Goal: Task Accomplishment & Management: Use online tool/utility

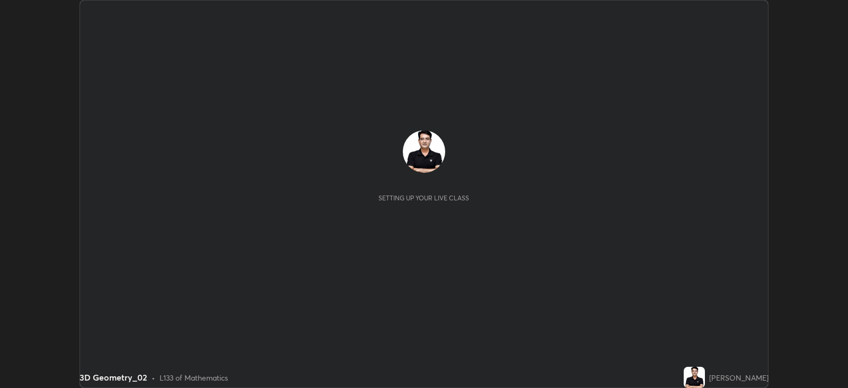
scroll to position [387, 847]
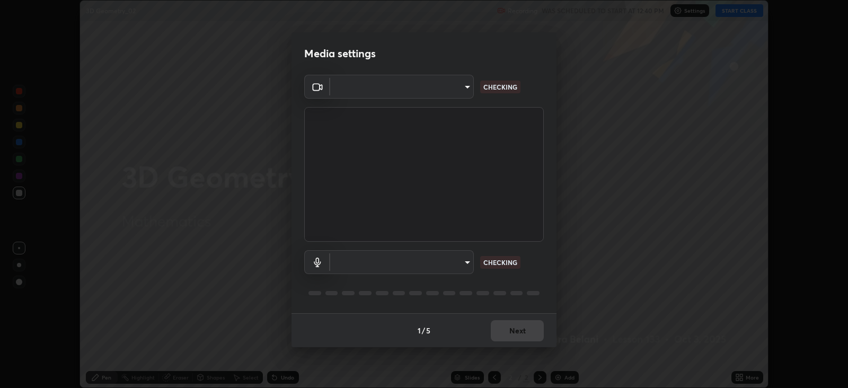
type input "15919b002c994f897e877f79a1e3041ae6d297fb91794428e74d6a9041476f70"
click at [466, 268] on body "Erase all 3D Geometry_02 Recording WAS SCHEDULED TO START AT 12:40 PM Settings …" at bounding box center [424, 194] width 848 height 388
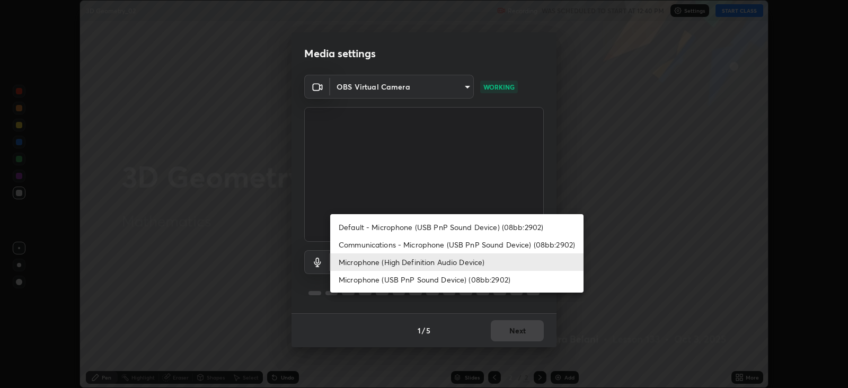
click at [452, 282] on li "Microphone (USB PnP Sound Device) (08bb:2902)" at bounding box center [456, 279] width 253 height 17
type input "aa41175e1e2db9dc6c905b688f8c35a680d3b20ca6cfded9c9dc214402f5c7a5"
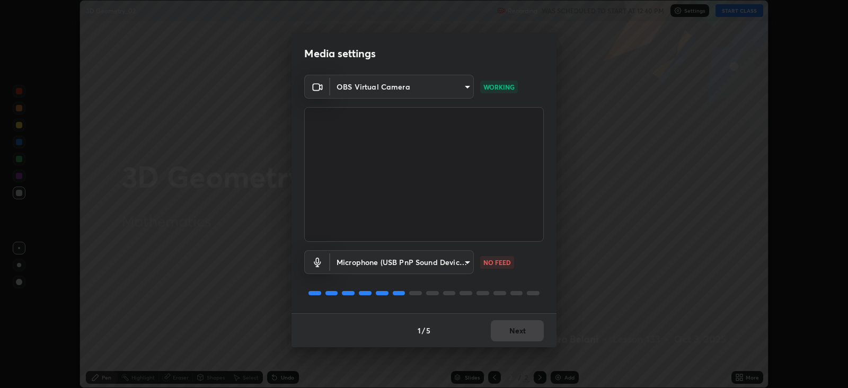
click at [471, 266] on body "Erase all 3D Geometry_02 Recording WAS SCHEDULED TO START AT 12:40 PM Settings …" at bounding box center [424, 194] width 848 height 388
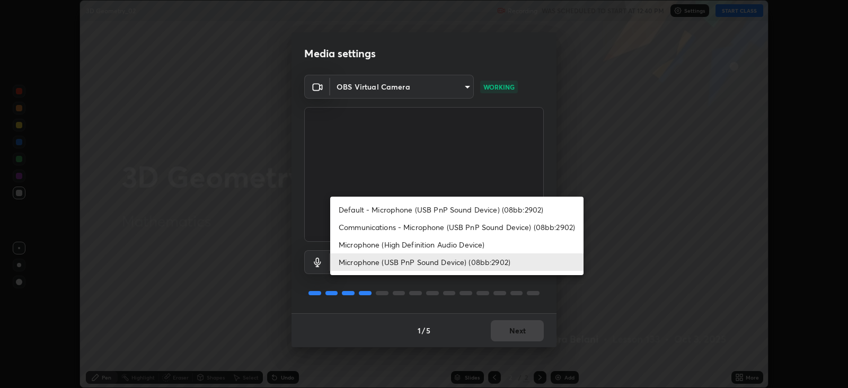
click at [634, 259] on div at bounding box center [424, 194] width 848 height 388
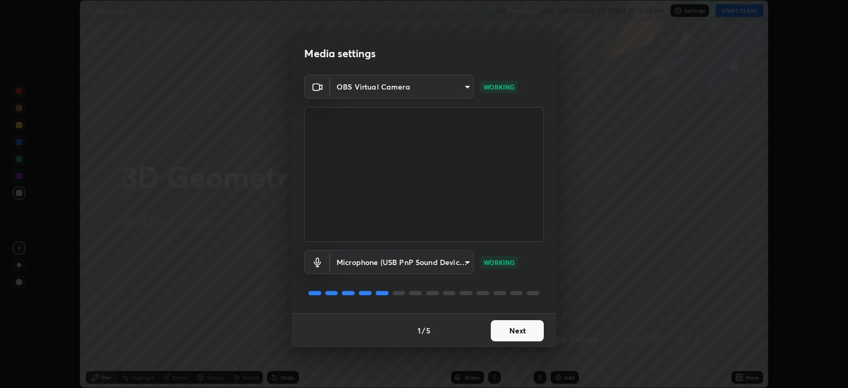
click at [528, 330] on button "Next" at bounding box center [517, 330] width 53 height 21
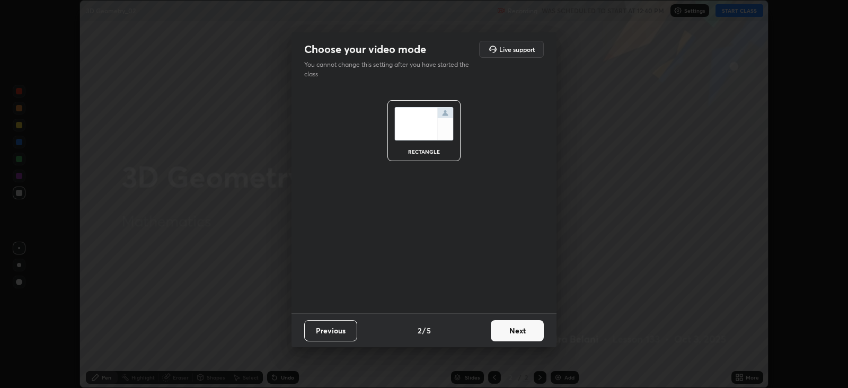
click at [528, 330] on button "Next" at bounding box center [517, 330] width 53 height 21
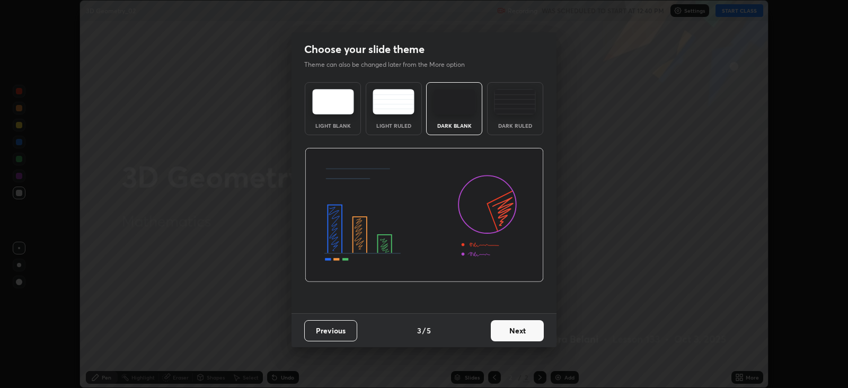
click at [532, 333] on button "Next" at bounding box center [517, 330] width 53 height 21
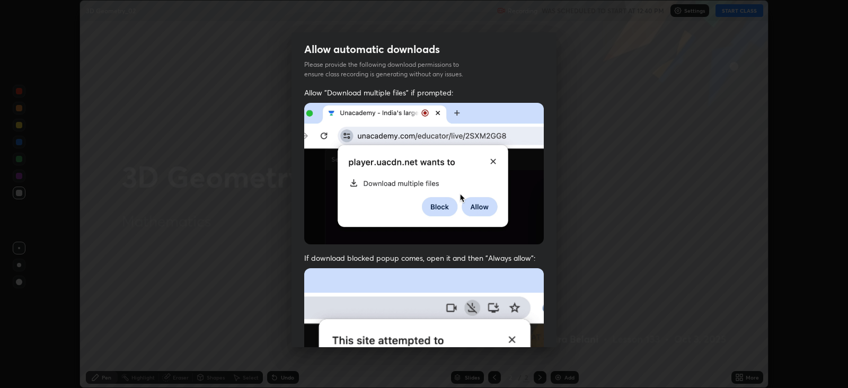
click at [538, 331] on img at bounding box center [423, 384] width 239 height 232
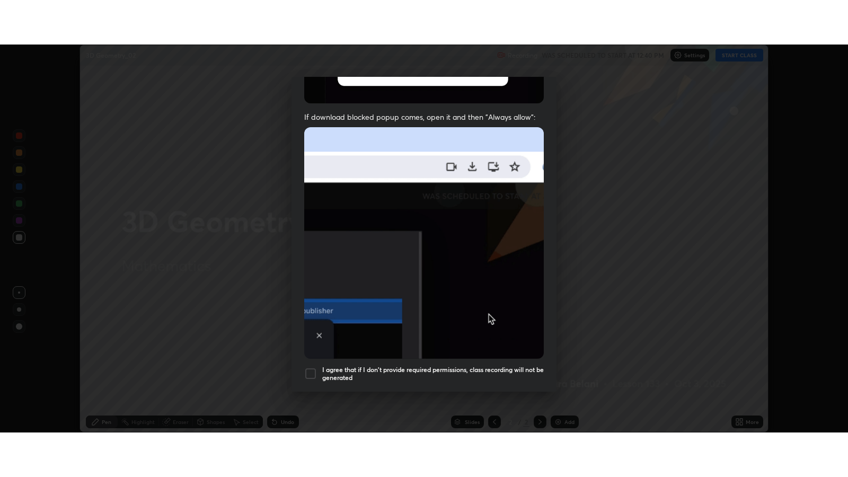
scroll to position [215, 0]
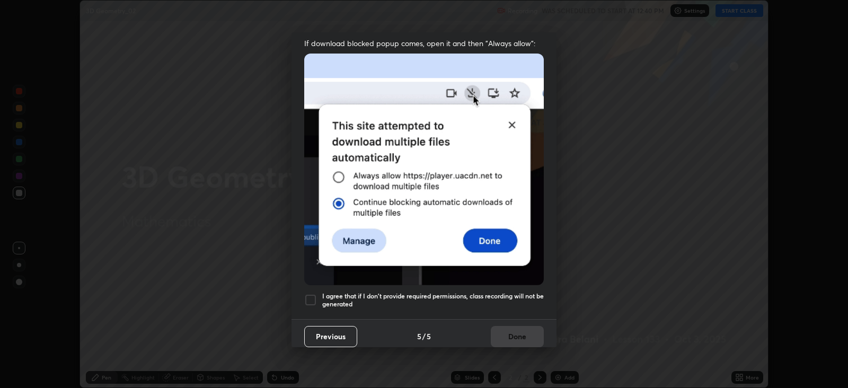
click at [314, 294] on div at bounding box center [310, 300] width 13 height 13
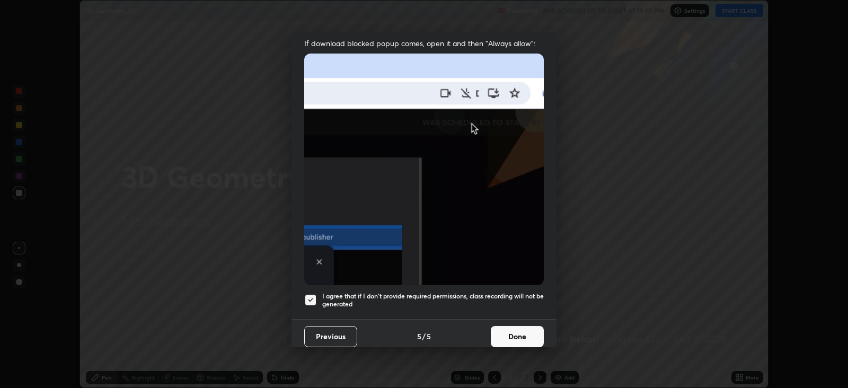
click at [508, 329] on button "Done" at bounding box center [517, 336] width 53 height 21
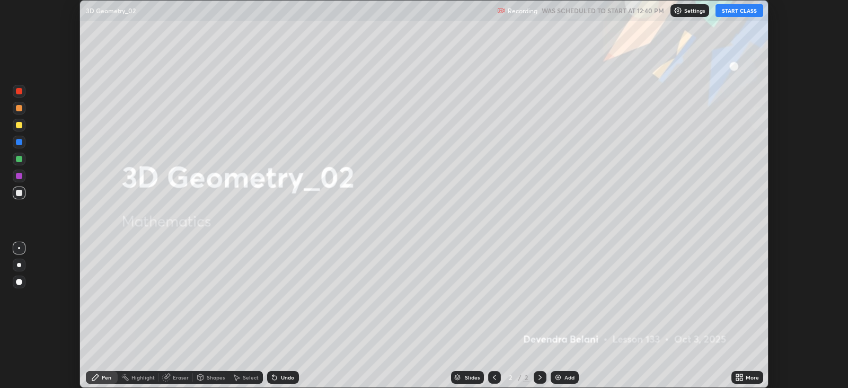
click at [738, 8] on button "START CLASS" at bounding box center [739, 10] width 48 height 13
click at [563, 380] on div "Add" at bounding box center [565, 377] width 28 height 13
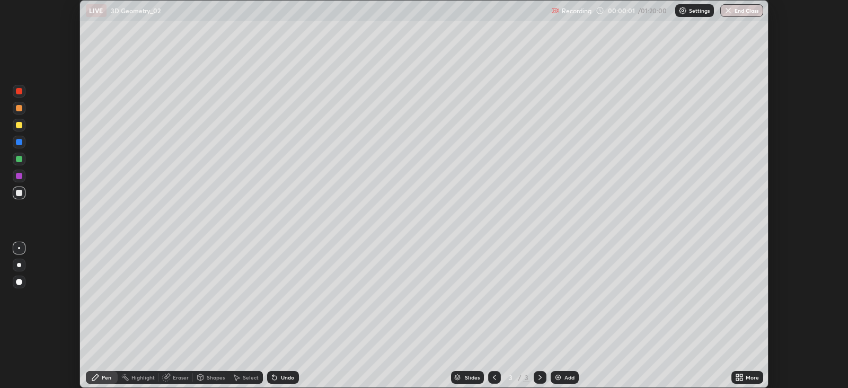
click at [741, 379] on icon at bounding box center [741, 379] width 3 height 3
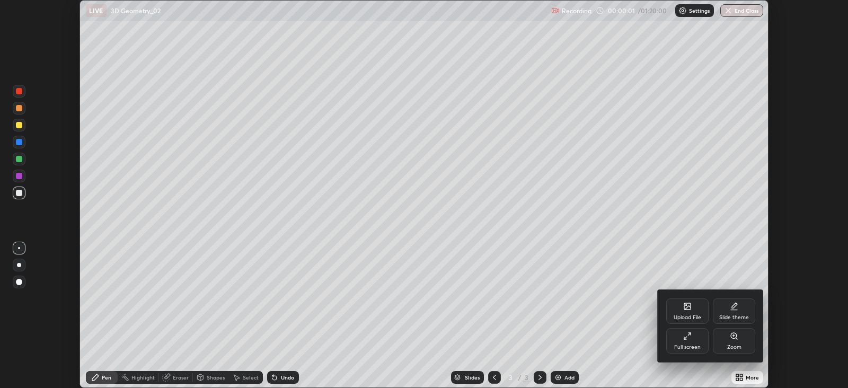
click at [680, 347] on div "Full screen" at bounding box center [687, 346] width 26 height 5
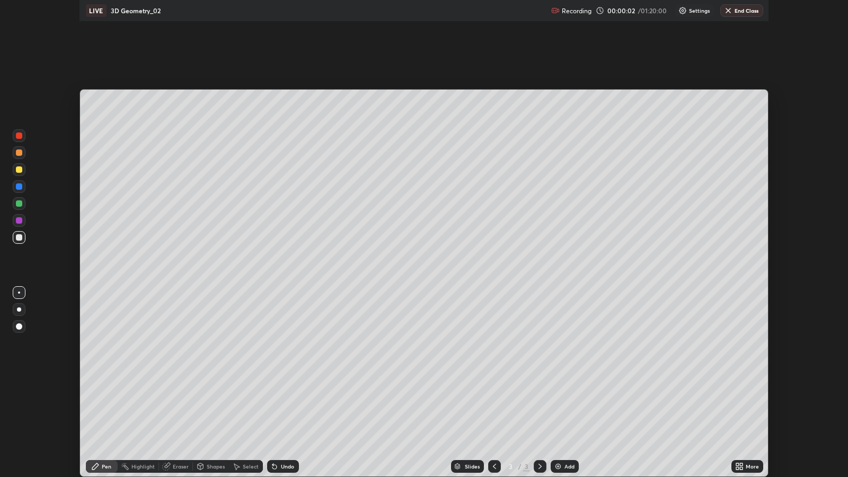
scroll to position [476, 847]
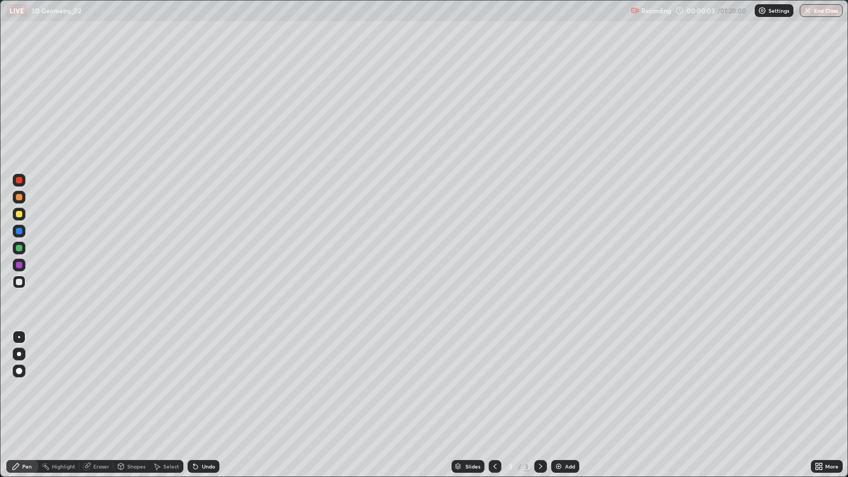
click at [18, 214] on div at bounding box center [19, 214] width 6 height 6
click at [19, 283] on div at bounding box center [19, 282] width 6 height 6
click at [21, 194] on div at bounding box center [19, 197] width 6 height 6
click at [178, 387] on div "Select" at bounding box center [166, 466] width 34 height 13
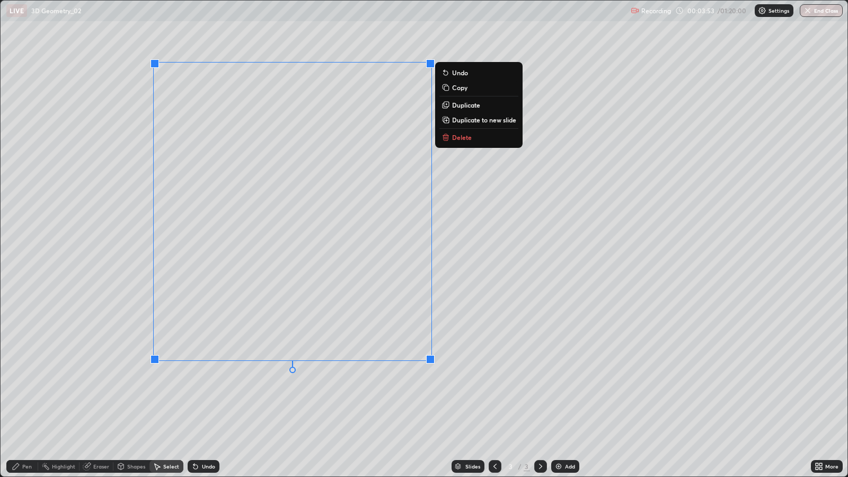
click at [487, 135] on button "Delete" at bounding box center [478, 137] width 79 height 13
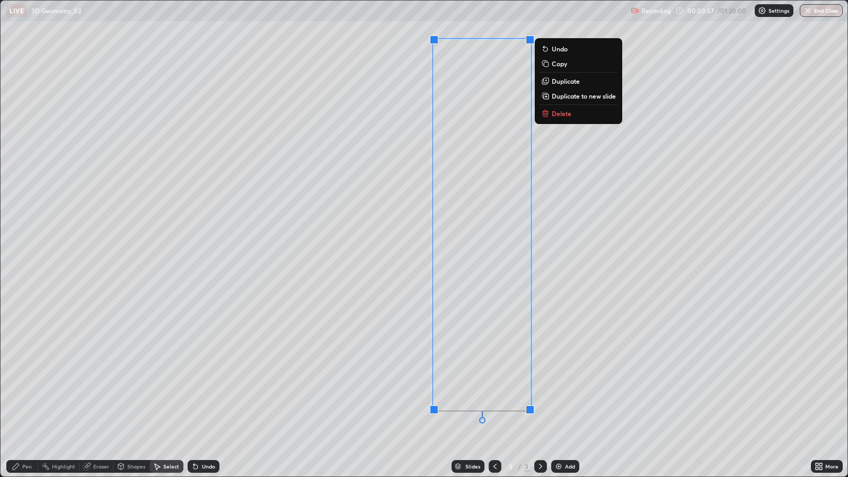
click at [560, 116] on p "Delete" at bounding box center [562, 113] width 20 height 8
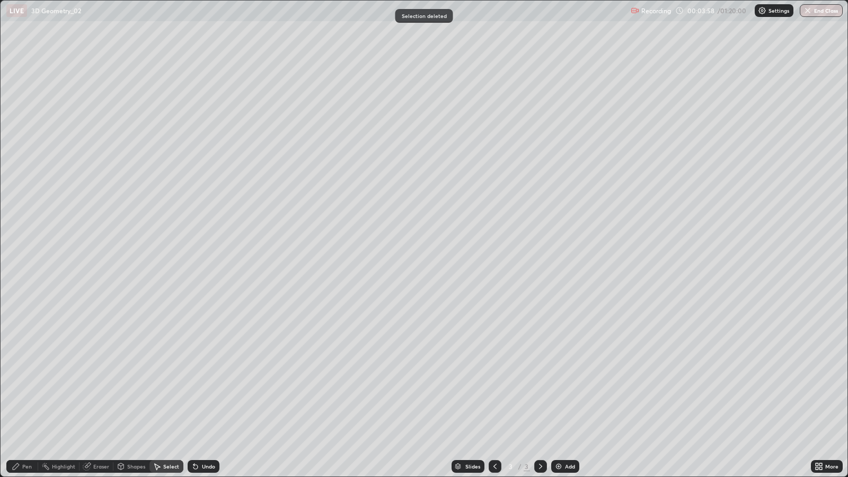
click at [33, 387] on div "Pen" at bounding box center [22, 466] width 32 height 13
click at [19, 197] on div at bounding box center [19, 197] width 6 height 6
click at [207, 387] on div "Undo" at bounding box center [208, 466] width 13 height 5
click at [211, 387] on div "Undo" at bounding box center [204, 466] width 32 height 13
click at [20, 214] on div at bounding box center [19, 214] width 6 height 6
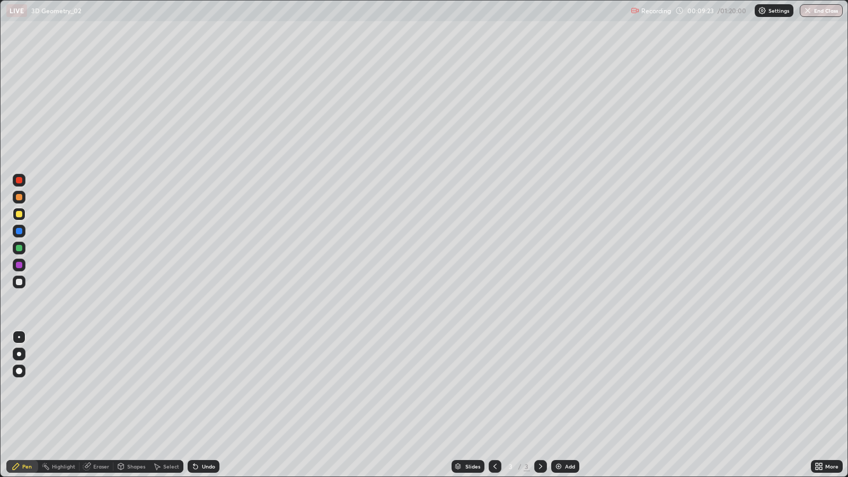
click at [21, 182] on div at bounding box center [19, 180] width 6 height 6
click at [175, 387] on div "Select" at bounding box center [171, 466] width 16 height 5
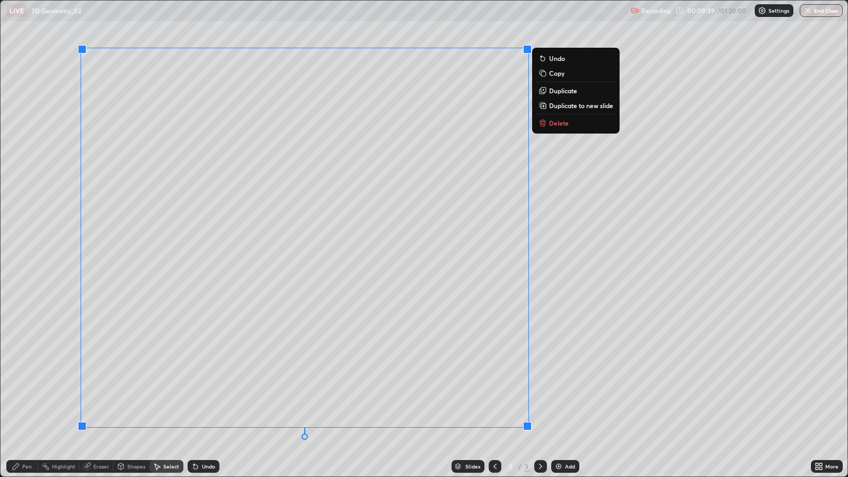
click at [558, 123] on p "Delete" at bounding box center [559, 123] width 20 height 8
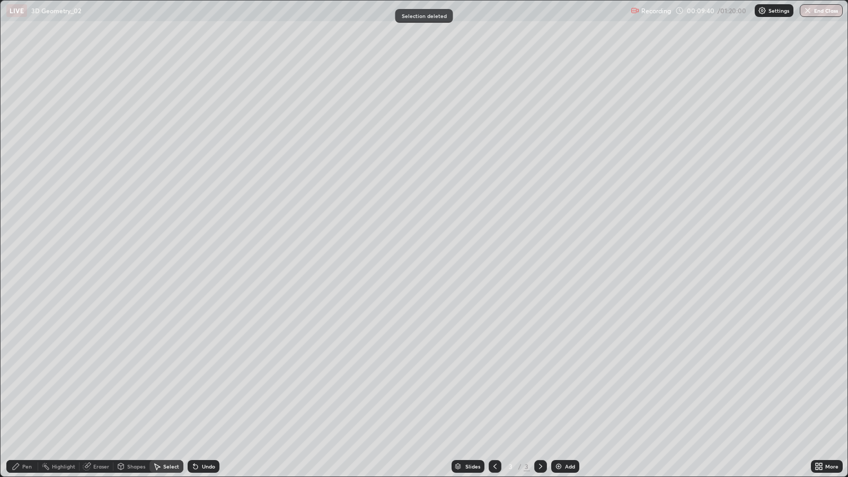
click at [24, 387] on div "Pen" at bounding box center [22, 466] width 32 height 13
click at [211, 387] on div "Undo" at bounding box center [208, 466] width 13 height 5
click at [172, 387] on div "Select" at bounding box center [171, 466] width 16 height 5
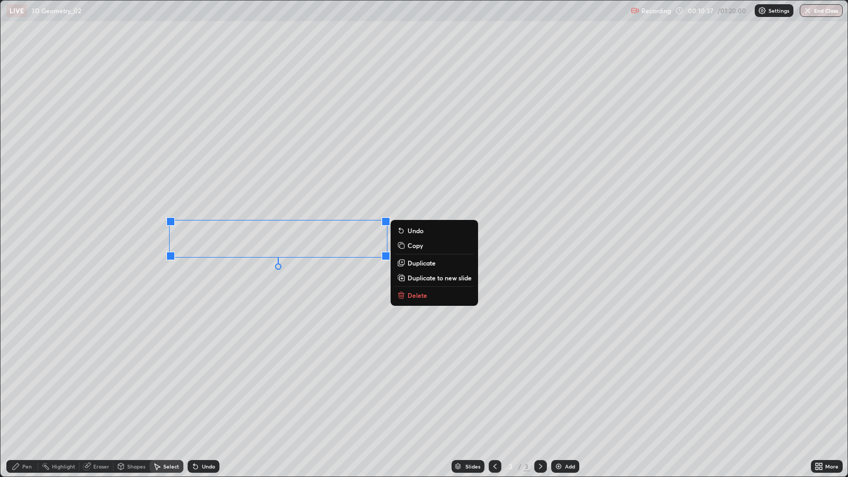
click at [415, 301] on button "Delete" at bounding box center [434, 295] width 79 height 13
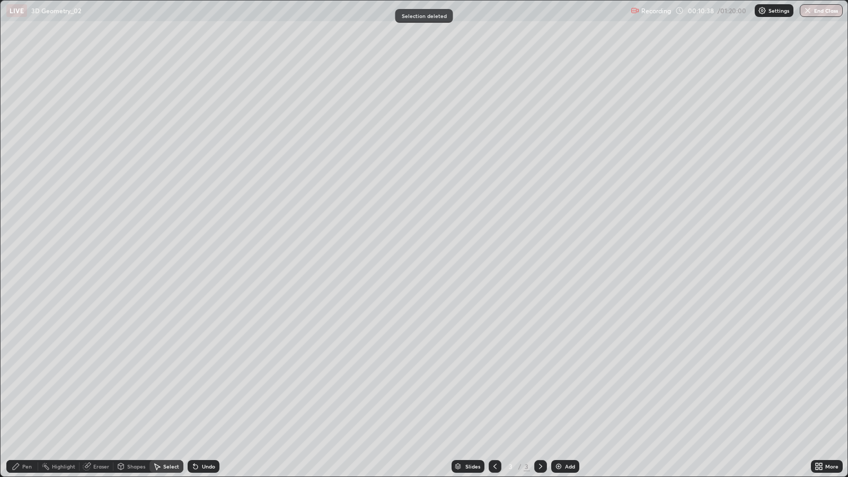
click at [26, 387] on div "Pen" at bounding box center [27, 466] width 10 height 5
click at [17, 227] on div at bounding box center [19, 231] width 13 height 13
click at [193, 387] on icon at bounding box center [195, 467] width 4 height 4
click at [180, 387] on div "Select" at bounding box center [166, 466] width 34 height 13
click at [185, 387] on div "Undo" at bounding box center [201, 466] width 36 height 21
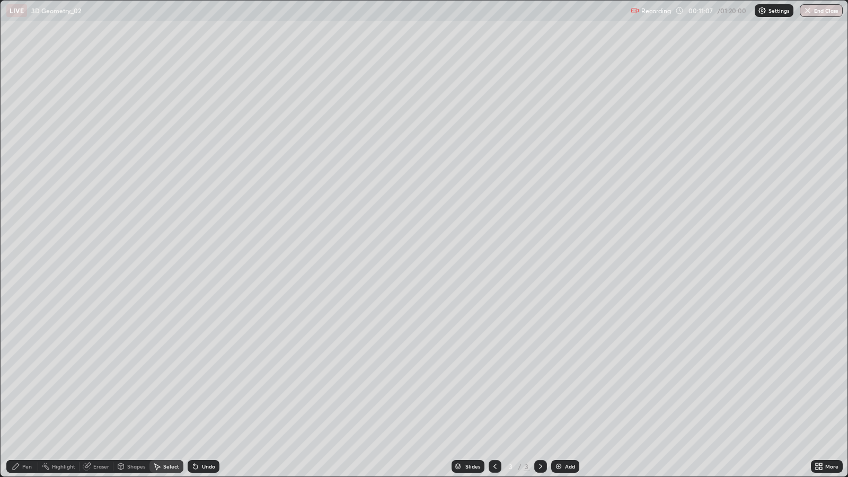
click at [183, 387] on div "Undo" at bounding box center [201, 466] width 36 height 21
click at [179, 387] on div "Select" at bounding box center [166, 466] width 34 height 13
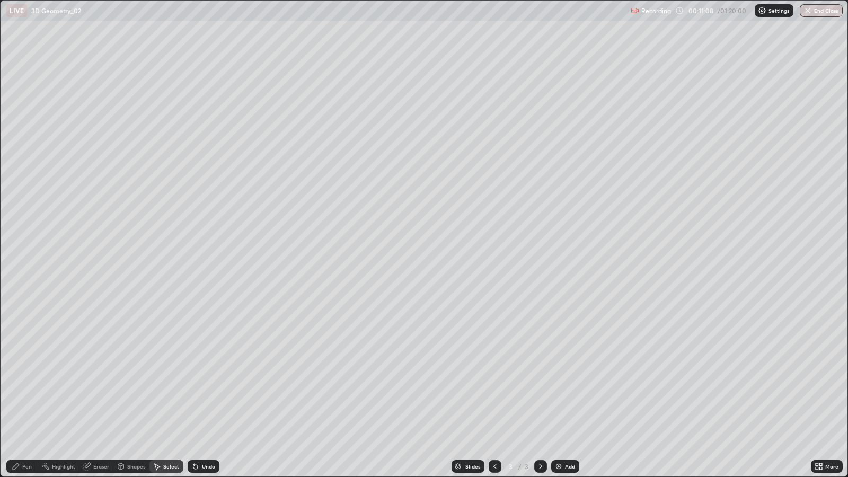
click at [179, 387] on div "Select" at bounding box center [166, 466] width 34 height 13
click at [184, 387] on div "Undo" at bounding box center [201, 466] width 36 height 21
click at [178, 387] on div "Select" at bounding box center [166, 466] width 34 height 21
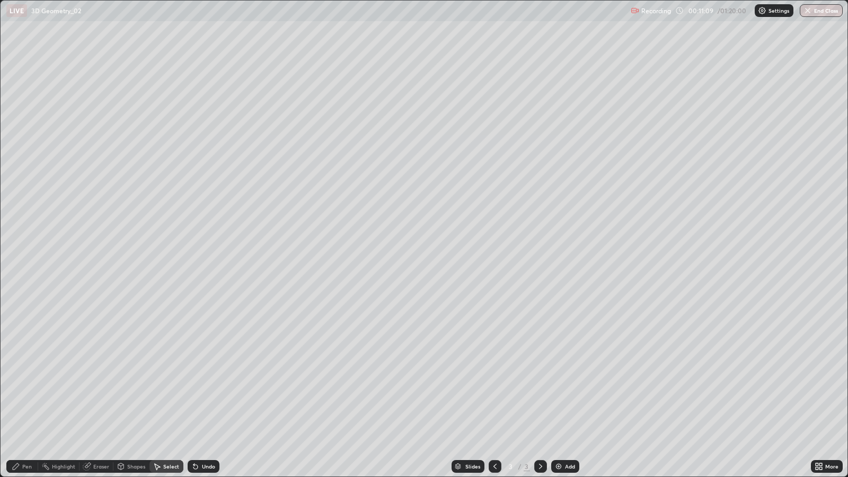
click at [178, 387] on div "Select" at bounding box center [166, 466] width 34 height 21
click at [176, 387] on div "Select" at bounding box center [166, 466] width 34 height 21
click at [193, 387] on icon at bounding box center [195, 467] width 4 height 4
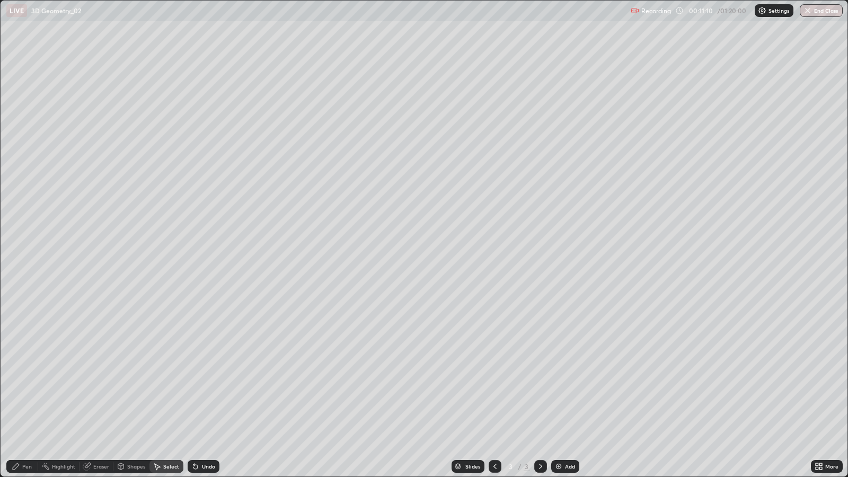
click at [199, 387] on div "Undo" at bounding box center [204, 466] width 32 height 13
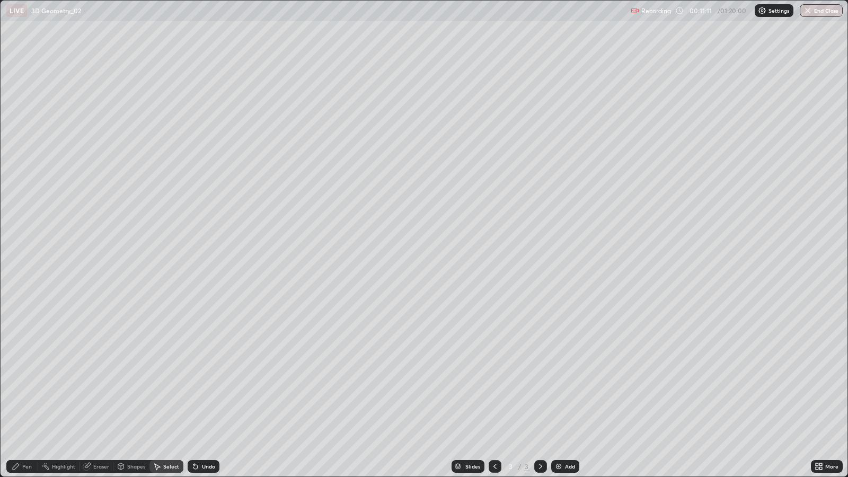
click at [193, 387] on icon at bounding box center [195, 467] width 4 height 4
click at [194, 387] on icon at bounding box center [195, 467] width 4 height 4
click at [191, 387] on icon at bounding box center [195, 466] width 8 height 8
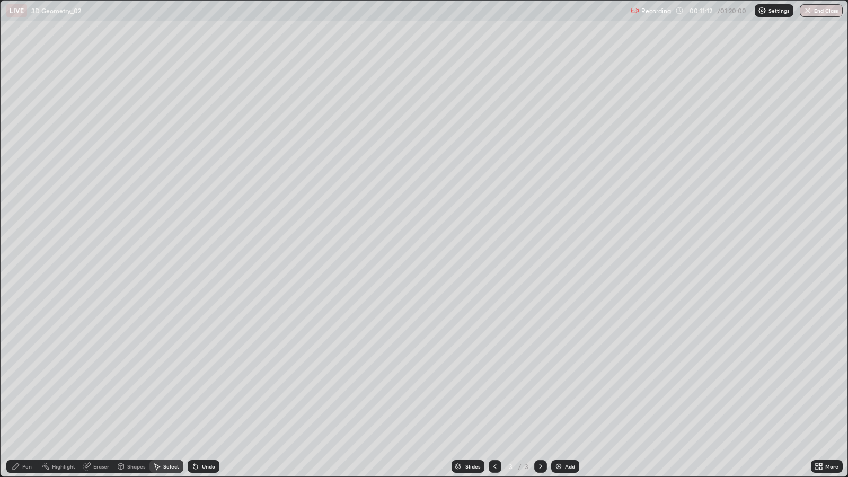
click at [191, 387] on icon at bounding box center [195, 466] width 8 height 8
click at [26, 387] on div "Pen" at bounding box center [27, 466] width 10 height 5
click at [17, 284] on div at bounding box center [19, 282] width 6 height 6
click at [199, 387] on div "Undo" at bounding box center [204, 466] width 32 height 13
click at [193, 387] on icon at bounding box center [195, 467] width 4 height 4
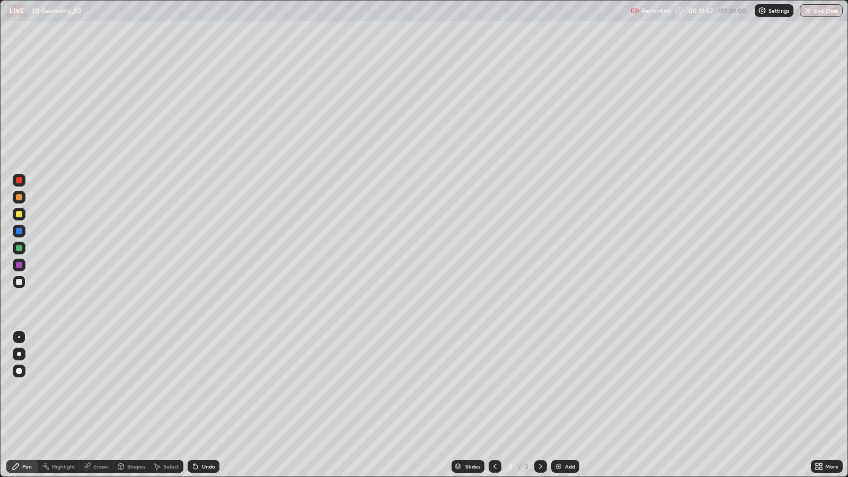
click at [199, 387] on div "Undo" at bounding box center [204, 466] width 32 height 13
click at [202, 387] on div "Undo" at bounding box center [208, 466] width 13 height 5
click at [565, 387] on div "Add" at bounding box center [565, 466] width 28 height 13
click at [21, 197] on div at bounding box center [19, 197] width 6 height 6
click at [211, 387] on div "Undo" at bounding box center [208, 466] width 13 height 5
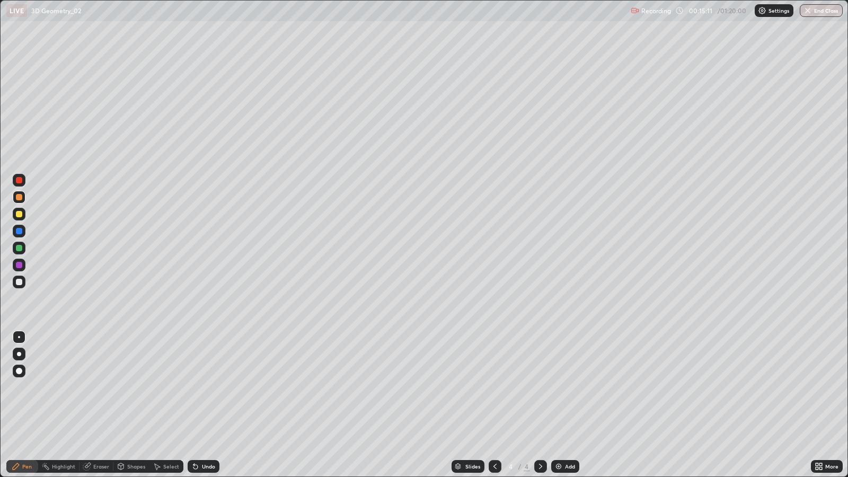
click at [212, 387] on div "Undo" at bounding box center [208, 466] width 13 height 5
click at [20, 230] on div at bounding box center [19, 231] width 6 height 6
click at [21, 284] on div at bounding box center [19, 282] width 6 height 6
click at [208, 387] on div "Undo" at bounding box center [208, 466] width 13 height 5
click at [206, 387] on div "Undo" at bounding box center [208, 466] width 13 height 5
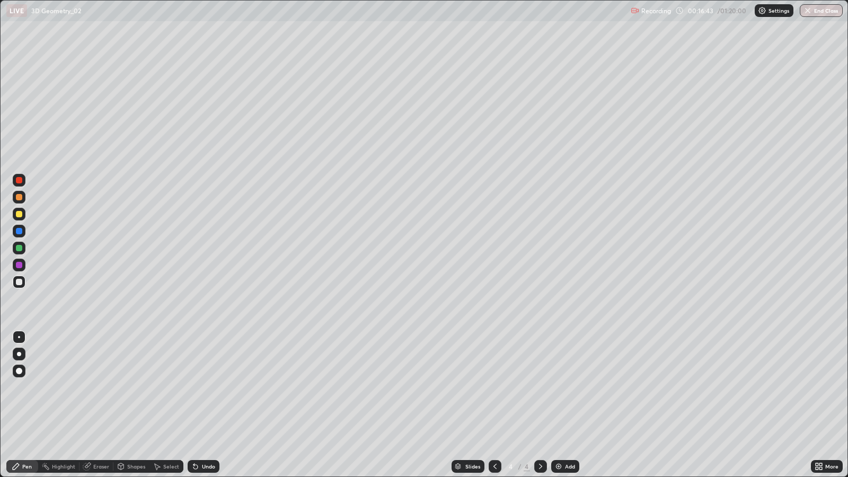
click at [206, 387] on div "Undo" at bounding box center [208, 466] width 13 height 5
click at [208, 387] on div "Undo" at bounding box center [208, 466] width 13 height 5
click at [211, 387] on div "Undo" at bounding box center [204, 466] width 32 height 13
click at [213, 387] on div "Undo" at bounding box center [208, 466] width 13 height 5
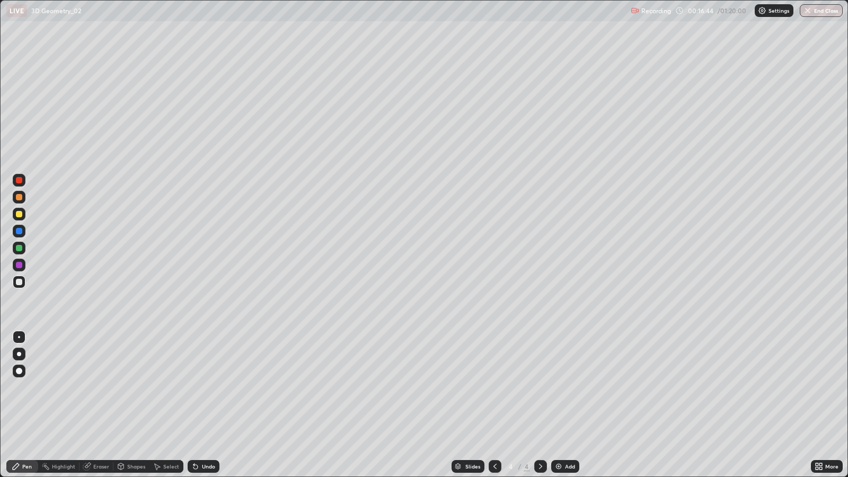
click at [215, 387] on div "Undo" at bounding box center [204, 466] width 32 height 13
click at [211, 387] on div "Undo" at bounding box center [208, 466] width 13 height 5
click at [20, 246] on div at bounding box center [19, 248] width 6 height 6
click at [20, 282] on div at bounding box center [19, 282] width 6 height 6
click at [22, 263] on div at bounding box center [19, 265] width 13 height 13
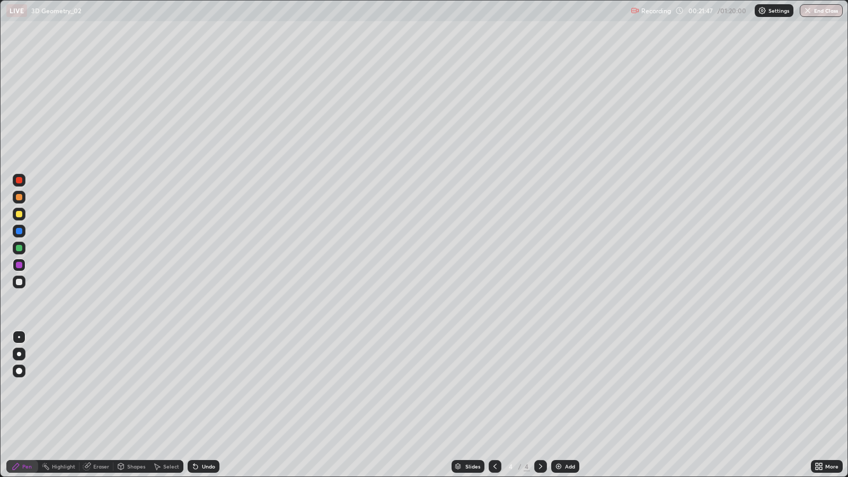
click at [19, 248] on div at bounding box center [19, 248] width 6 height 6
click at [202, 387] on div "Undo" at bounding box center [208, 466] width 13 height 5
click at [206, 387] on div "Undo" at bounding box center [208, 466] width 13 height 5
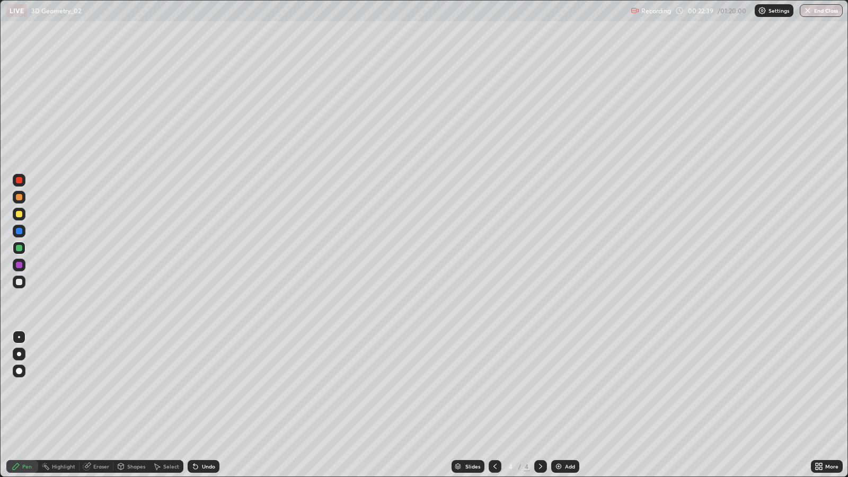
click at [208, 387] on div "Undo" at bounding box center [208, 466] width 13 height 5
click at [209, 387] on div "Undo" at bounding box center [208, 466] width 13 height 5
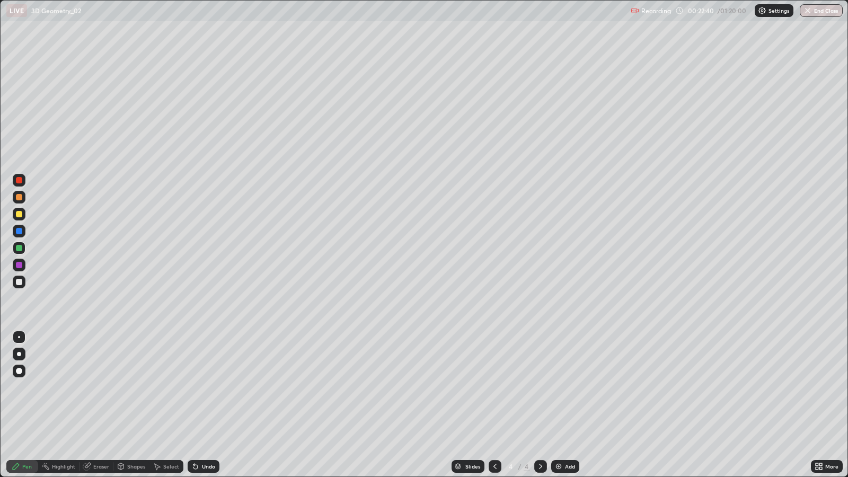
click at [209, 387] on div "Undo" at bounding box center [208, 466] width 13 height 5
click at [210, 387] on div "Undo" at bounding box center [208, 466] width 13 height 5
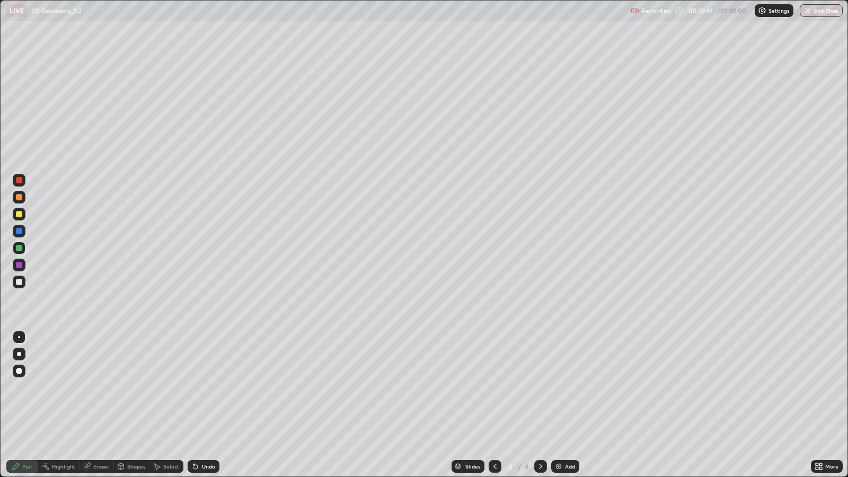
click at [210, 387] on div "Undo" at bounding box center [208, 466] width 13 height 5
click at [208, 387] on div "Undo" at bounding box center [208, 466] width 13 height 5
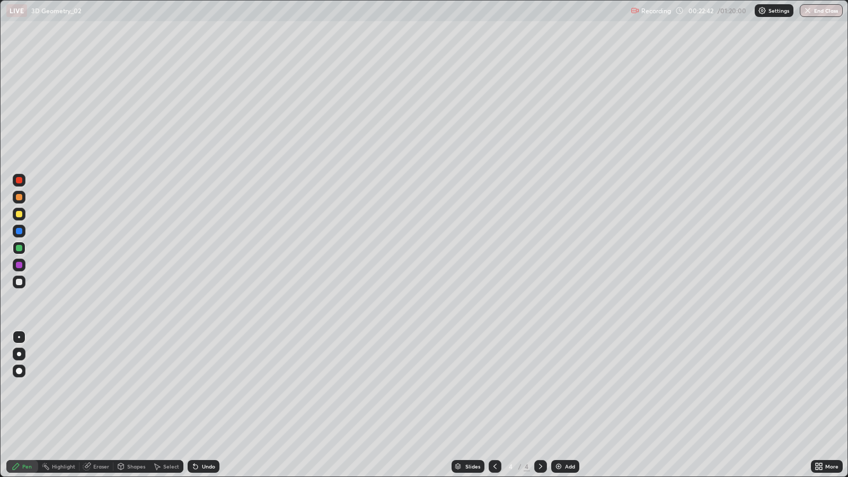
click at [208, 387] on div "Undo" at bounding box center [208, 466] width 13 height 5
click at [131, 387] on div "Shapes" at bounding box center [136, 466] width 18 height 5
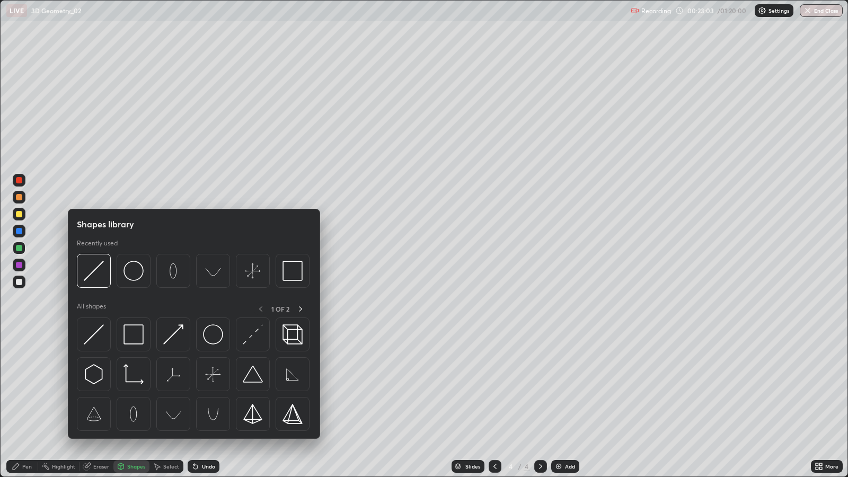
click at [103, 387] on div "Eraser" at bounding box center [101, 466] width 16 height 5
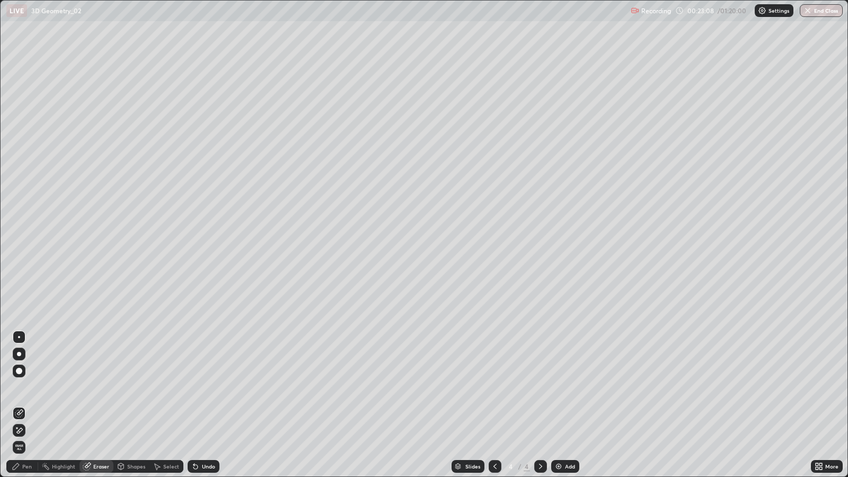
click at [33, 387] on div "Pen" at bounding box center [22, 466] width 32 height 13
click at [100, 387] on div "Eraser" at bounding box center [101, 466] width 16 height 5
click at [29, 387] on div "Pen" at bounding box center [27, 466] width 10 height 5
click at [19, 180] on div at bounding box center [19, 180] width 6 height 6
click at [19, 212] on div at bounding box center [19, 214] width 6 height 6
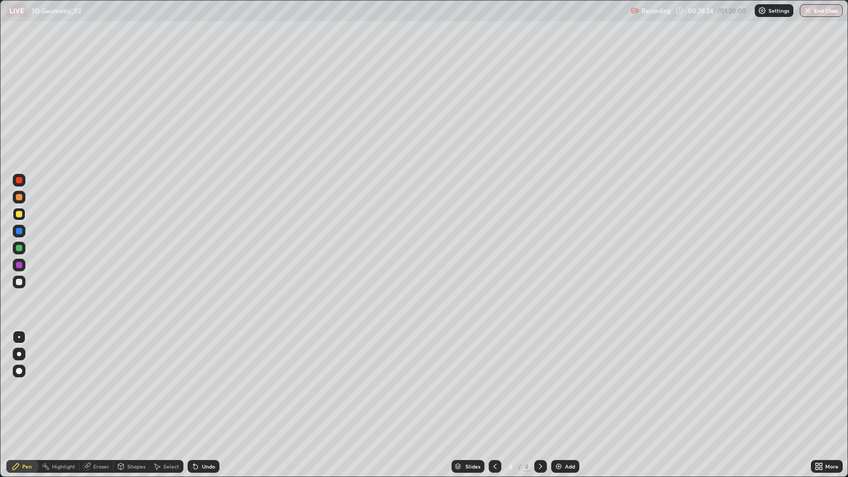
click at [178, 387] on div "Select" at bounding box center [166, 466] width 34 height 13
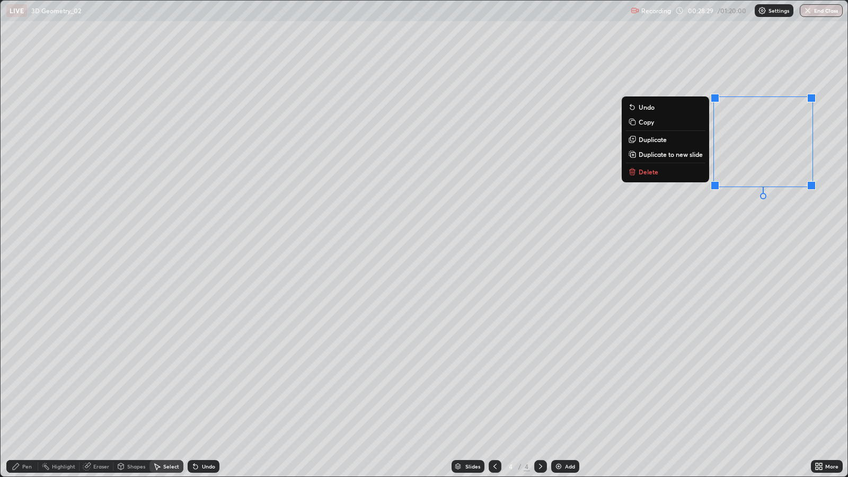
click at [678, 174] on button "Delete" at bounding box center [665, 171] width 79 height 13
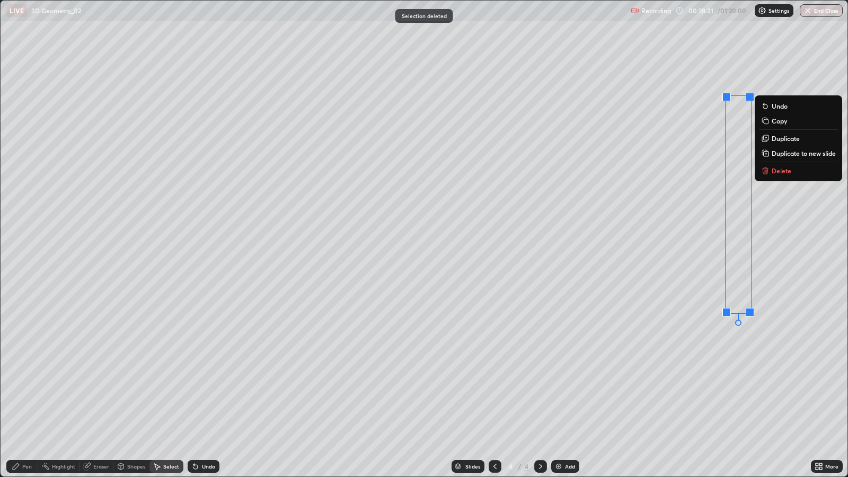
click at [780, 172] on p "Delete" at bounding box center [781, 170] width 20 height 8
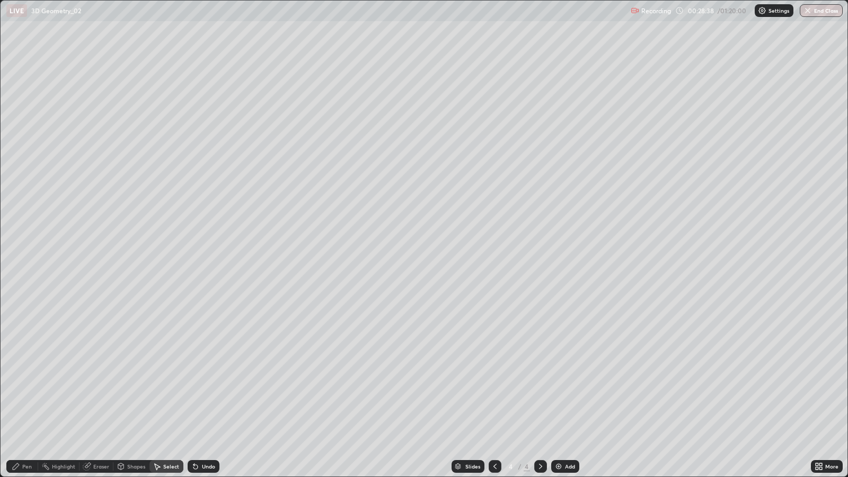
click at [35, 387] on div "Pen" at bounding box center [22, 466] width 32 height 13
click at [29, 387] on div "Pen" at bounding box center [22, 466] width 32 height 13
click at [20, 283] on div at bounding box center [19, 282] width 6 height 6
click at [566, 387] on div "Add" at bounding box center [570, 466] width 10 height 5
click at [211, 387] on div "Undo" at bounding box center [204, 466] width 32 height 13
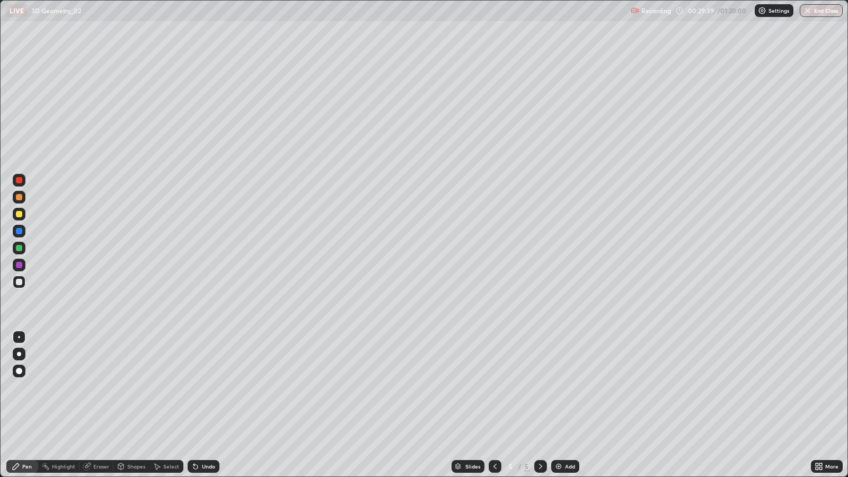
click at [210, 387] on div "Undo" at bounding box center [204, 466] width 32 height 13
click at [210, 387] on div "Undo" at bounding box center [208, 466] width 13 height 5
click at [208, 387] on div "Undo" at bounding box center [208, 466] width 13 height 5
click at [201, 387] on div "Undo" at bounding box center [204, 466] width 32 height 13
click at [19, 181] on div at bounding box center [19, 180] width 6 height 6
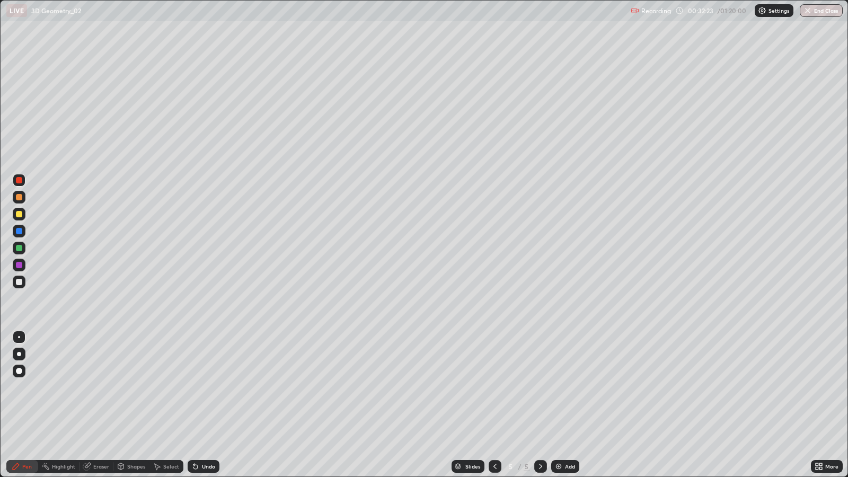
click at [19, 247] on div at bounding box center [19, 248] width 6 height 6
click at [20, 214] on div at bounding box center [19, 214] width 6 height 6
click at [569, 387] on div "Add" at bounding box center [570, 466] width 10 height 5
click at [205, 387] on div "Undo" at bounding box center [208, 466] width 13 height 5
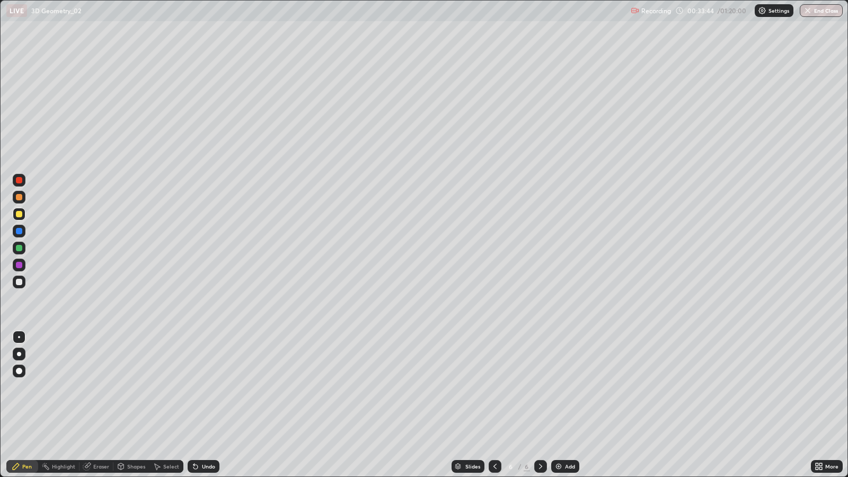
click at [16, 283] on div at bounding box center [19, 282] width 6 height 6
click at [21, 200] on div at bounding box center [19, 197] width 13 height 13
click at [215, 387] on div "Undo" at bounding box center [204, 466] width 32 height 13
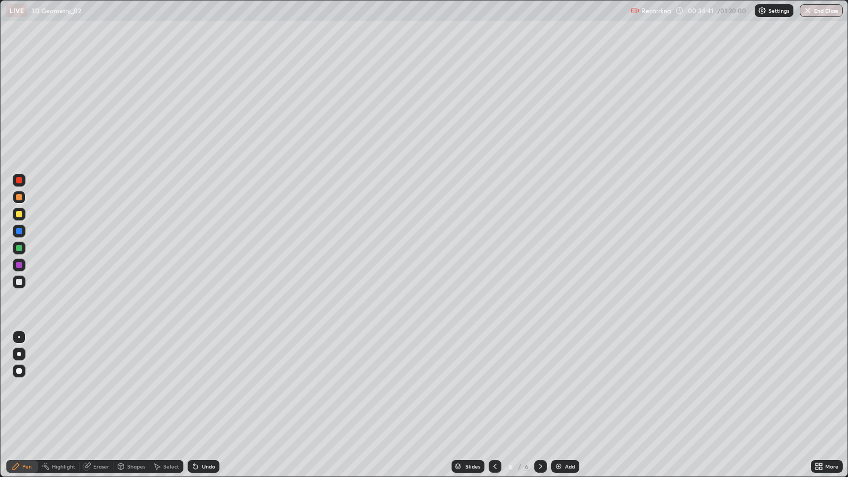
click at [208, 387] on div "Undo" at bounding box center [208, 466] width 13 height 5
click at [207, 387] on div "Undo" at bounding box center [208, 466] width 13 height 5
click at [19, 248] on div at bounding box center [19, 248] width 6 height 6
click at [206, 387] on div "Undo" at bounding box center [208, 466] width 13 height 5
click at [201, 387] on div "Undo" at bounding box center [204, 466] width 32 height 13
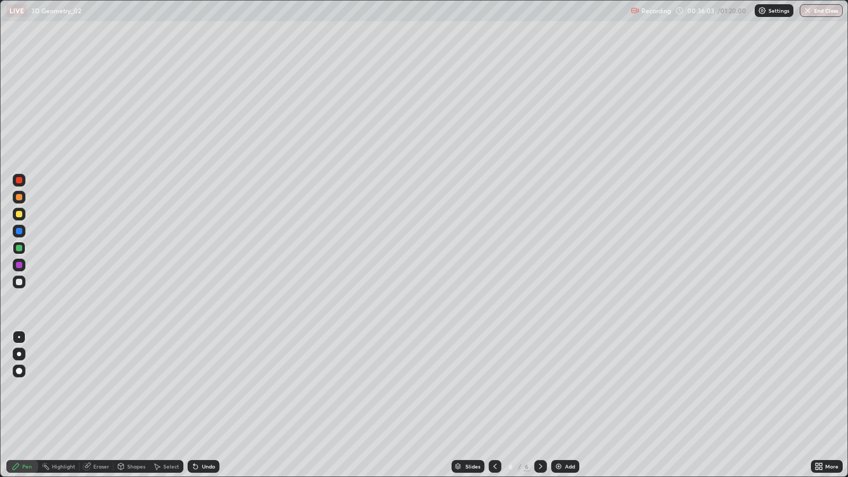
click at [198, 387] on div "Undo" at bounding box center [204, 466] width 32 height 13
click at [206, 387] on div "Undo" at bounding box center [208, 466] width 13 height 5
click at [101, 387] on div "Eraser" at bounding box center [101, 466] width 16 height 5
click at [33, 387] on div "Pen" at bounding box center [22, 466] width 32 height 13
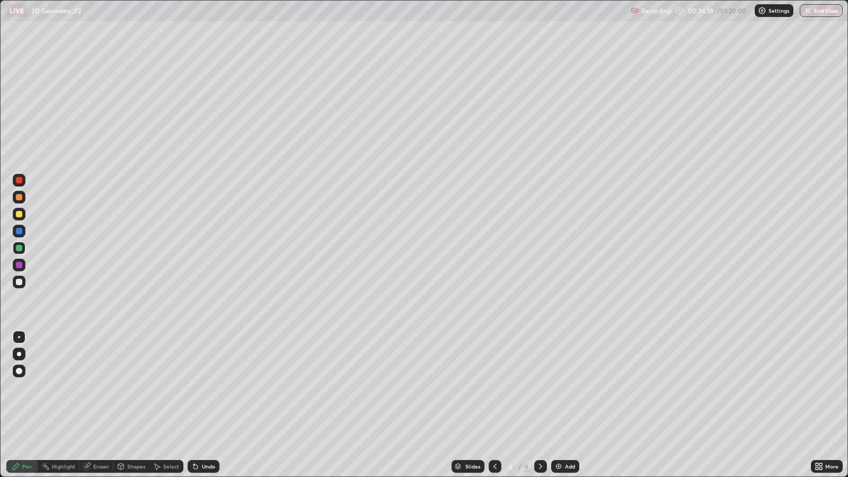
click at [29, 387] on div "Pen" at bounding box center [27, 466] width 10 height 5
click at [17, 249] on div at bounding box center [19, 248] width 6 height 6
click at [206, 387] on div "Undo" at bounding box center [208, 466] width 13 height 5
click at [202, 387] on div "Undo" at bounding box center [208, 466] width 13 height 5
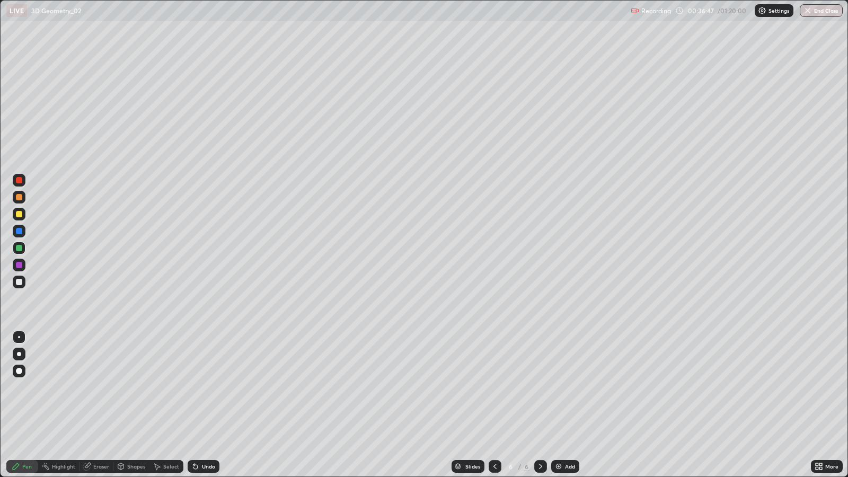
click at [202, 387] on div "Undo" at bounding box center [208, 466] width 13 height 5
click at [202, 387] on div "Undo" at bounding box center [204, 466] width 32 height 13
click at [204, 387] on div "Undo" at bounding box center [204, 466] width 32 height 13
click at [207, 387] on div "Undo" at bounding box center [204, 466] width 32 height 13
click at [567, 387] on div "Add" at bounding box center [570, 466] width 10 height 5
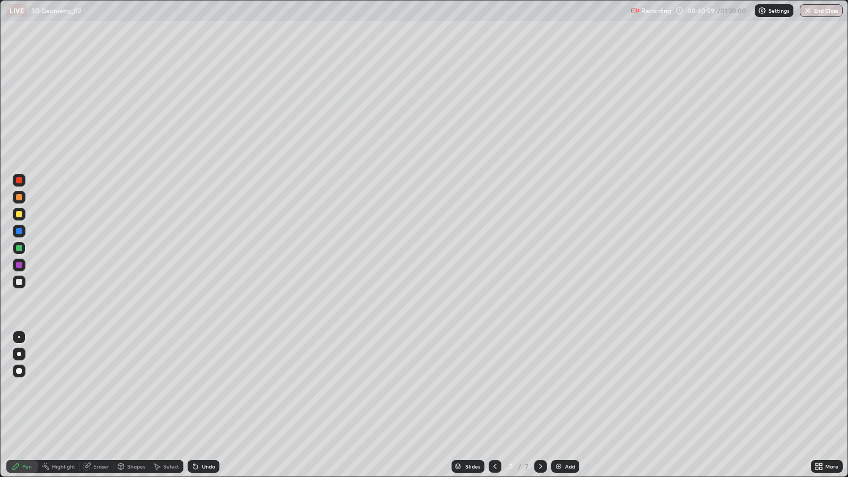
click at [22, 215] on div at bounding box center [19, 214] width 13 height 13
click at [215, 387] on div "Undo" at bounding box center [204, 466] width 32 height 13
click at [214, 387] on div "Undo" at bounding box center [208, 466] width 13 height 5
click at [215, 387] on div "Undo" at bounding box center [204, 466] width 32 height 13
click at [217, 387] on div "Undo" at bounding box center [204, 466] width 32 height 13
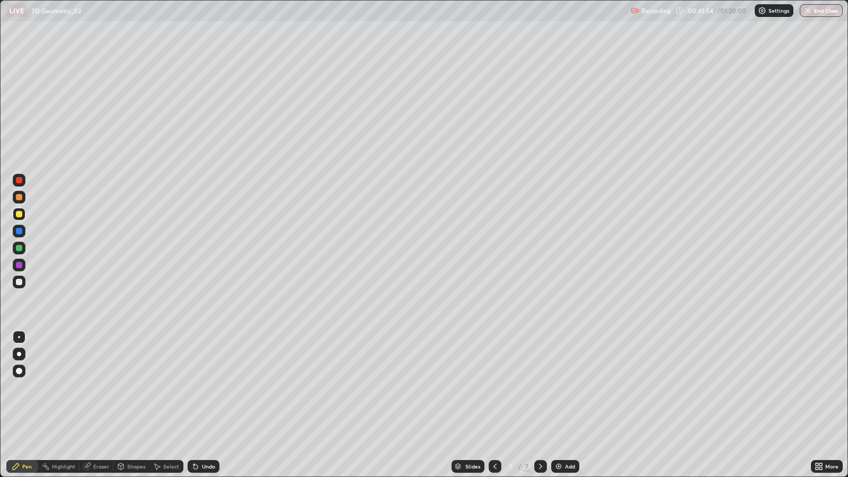
click at [227, 387] on div "Slides 7 / 7 Add" at bounding box center [514, 466] width 591 height 21
click at [180, 387] on div "Select" at bounding box center [166, 466] width 34 height 21
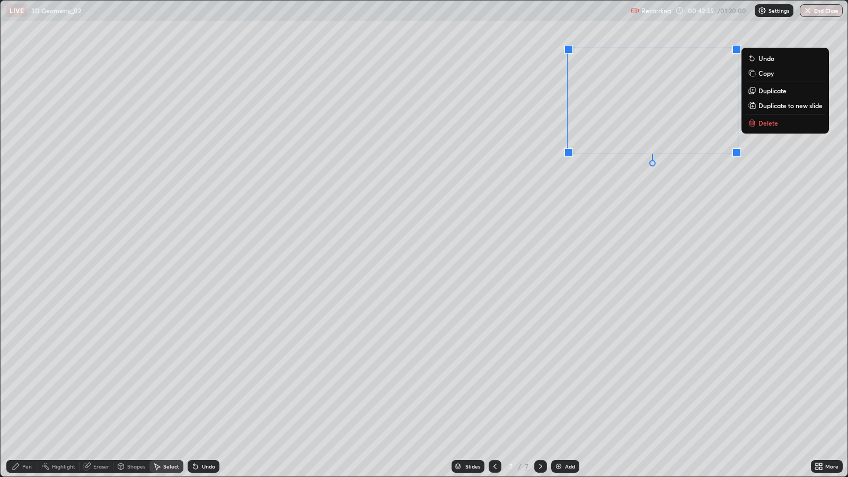
click at [760, 128] on button "Delete" at bounding box center [785, 123] width 79 height 13
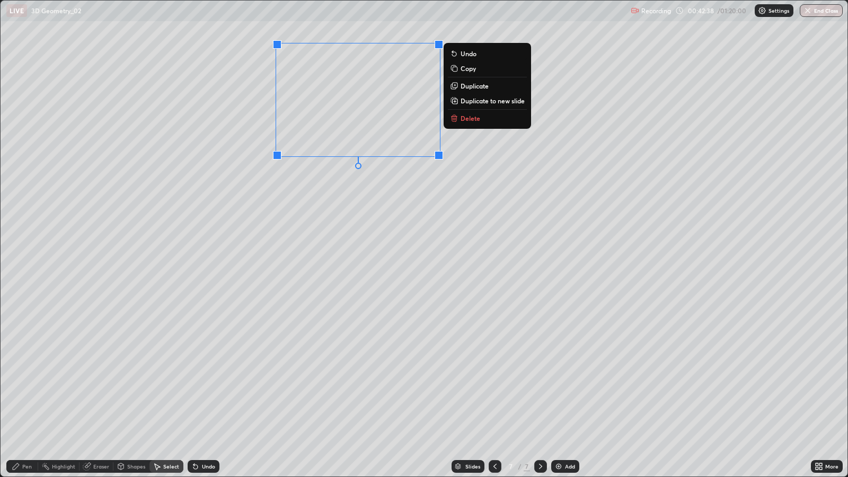
click at [469, 121] on p "Delete" at bounding box center [470, 118] width 20 height 8
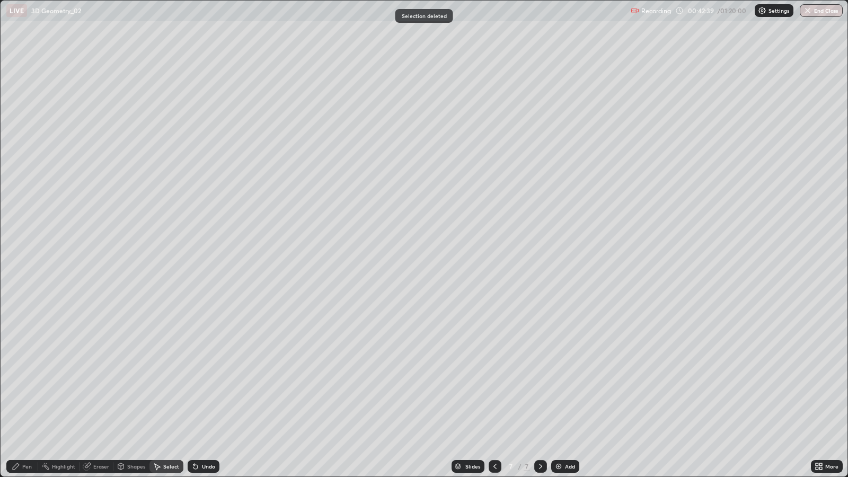
click at [32, 387] on div "Pen" at bounding box center [22, 466] width 32 height 13
click at [104, 387] on div "Eraser" at bounding box center [101, 466] width 16 height 5
click at [34, 387] on div "Pen" at bounding box center [22, 466] width 32 height 13
click at [21, 194] on div at bounding box center [19, 197] width 6 height 6
click at [171, 387] on div "Select" at bounding box center [171, 466] width 16 height 5
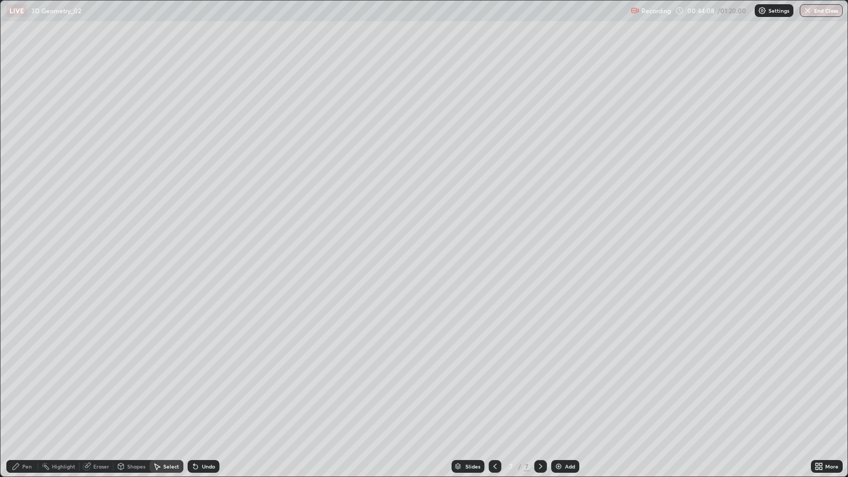
click at [95, 387] on div "Eraser" at bounding box center [101, 466] width 16 height 5
click at [24, 387] on div "Pen" at bounding box center [22, 466] width 32 height 13
click at [19, 215] on div at bounding box center [19, 214] width 6 height 6
click at [19, 282] on div at bounding box center [19, 282] width 6 height 6
click at [16, 212] on div at bounding box center [19, 214] width 6 height 6
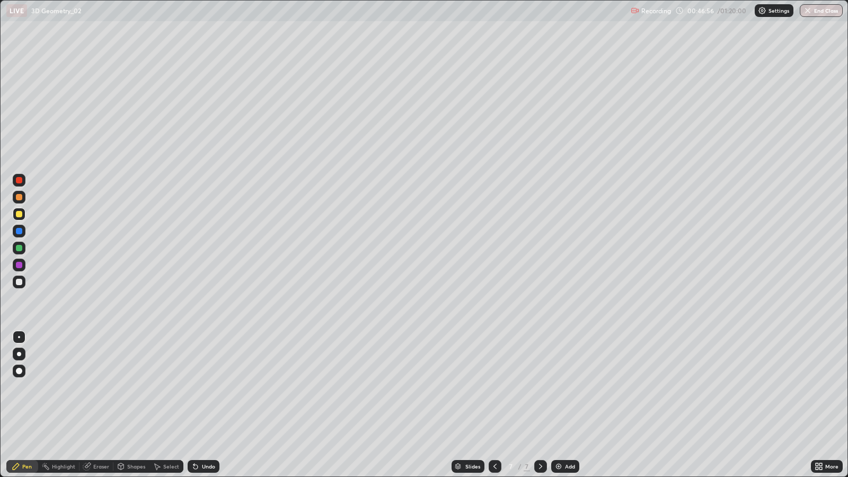
click at [565, 387] on div "Add" at bounding box center [570, 466] width 10 height 5
click at [20, 285] on div at bounding box center [19, 282] width 13 height 13
click at [208, 387] on div "Undo" at bounding box center [208, 466] width 13 height 5
click at [199, 387] on div "Undo" at bounding box center [204, 466] width 32 height 13
click at [194, 387] on icon at bounding box center [195, 467] width 4 height 4
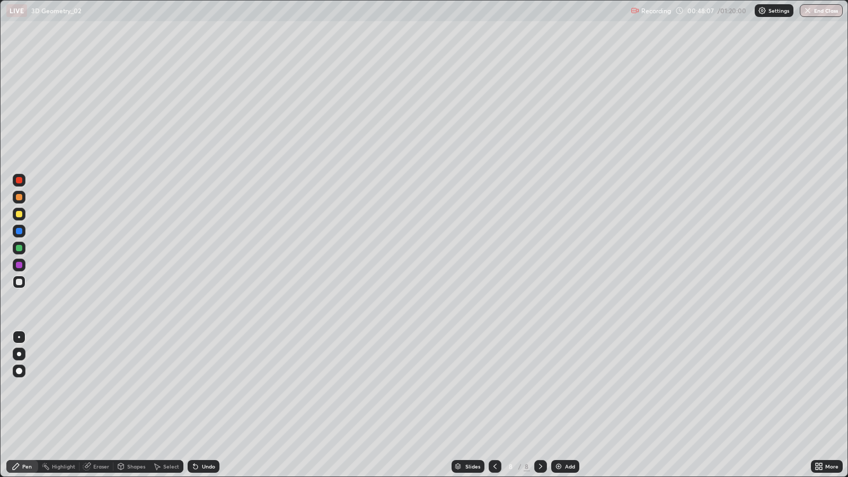
click at [192, 387] on icon at bounding box center [195, 466] width 8 height 8
click at [193, 387] on icon at bounding box center [193, 464] width 1 height 1
click at [539, 387] on icon at bounding box center [540, 466] width 8 height 8
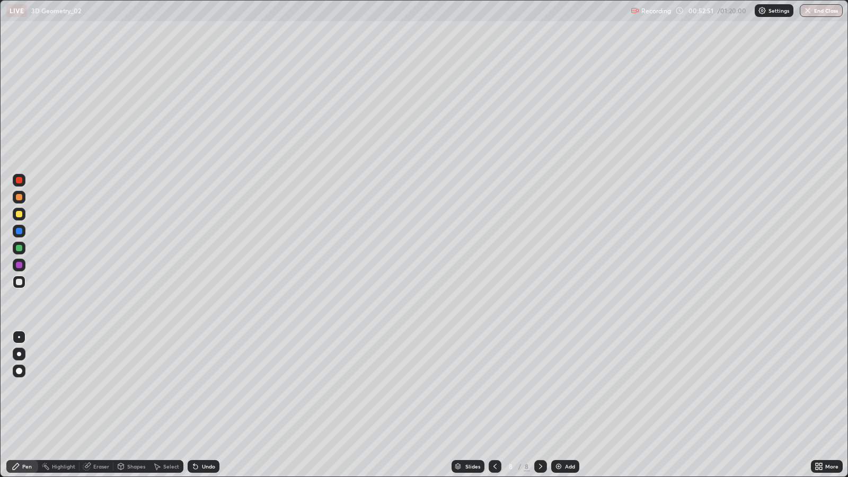
click at [20, 215] on div at bounding box center [19, 214] width 6 height 6
click at [556, 387] on img at bounding box center [558, 466] width 8 height 8
click at [214, 387] on div "Undo" at bounding box center [204, 466] width 32 height 13
click at [216, 387] on div "Undo" at bounding box center [204, 466] width 32 height 13
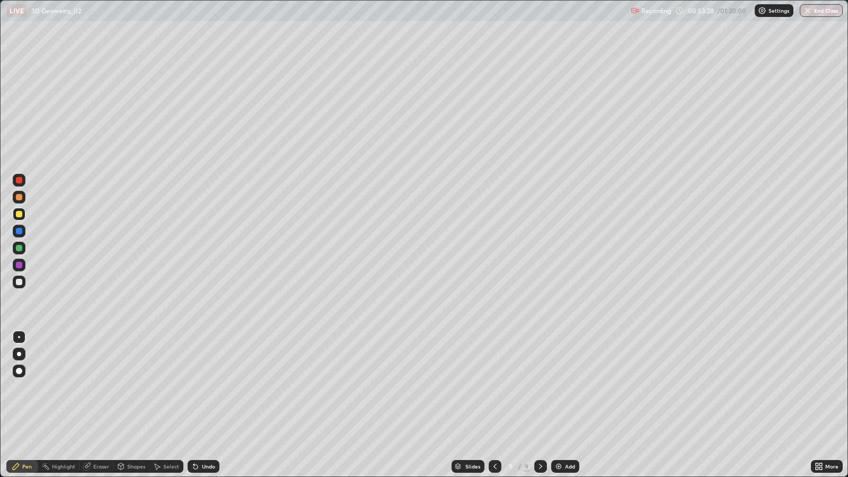
click at [19, 282] on div at bounding box center [19, 282] width 6 height 6
click at [17, 182] on div at bounding box center [19, 180] width 6 height 6
click at [212, 387] on div "Undo" at bounding box center [208, 466] width 13 height 5
click at [209, 387] on div "Undo" at bounding box center [208, 466] width 13 height 5
click at [19, 215] on div at bounding box center [19, 214] width 6 height 6
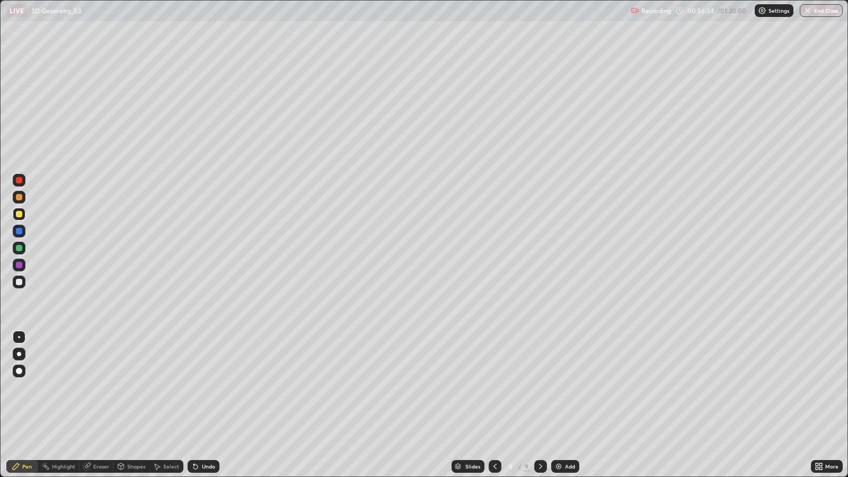
click at [22, 250] on div at bounding box center [19, 248] width 13 height 13
click at [19, 217] on div at bounding box center [19, 214] width 6 height 6
click at [569, 387] on div "Add" at bounding box center [570, 466] width 10 height 5
click at [24, 285] on div at bounding box center [19, 282] width 13 height 13
click at [176, 387] on div "Select" at bounding box center [166, 466] width 34 height 13
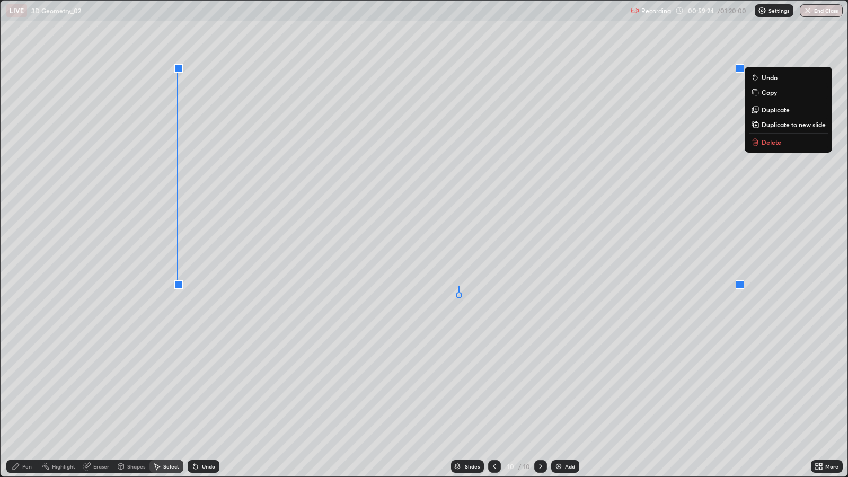
click at [776, 144] on p "Delete" at bounding box center [771, 142] width 20 height 8
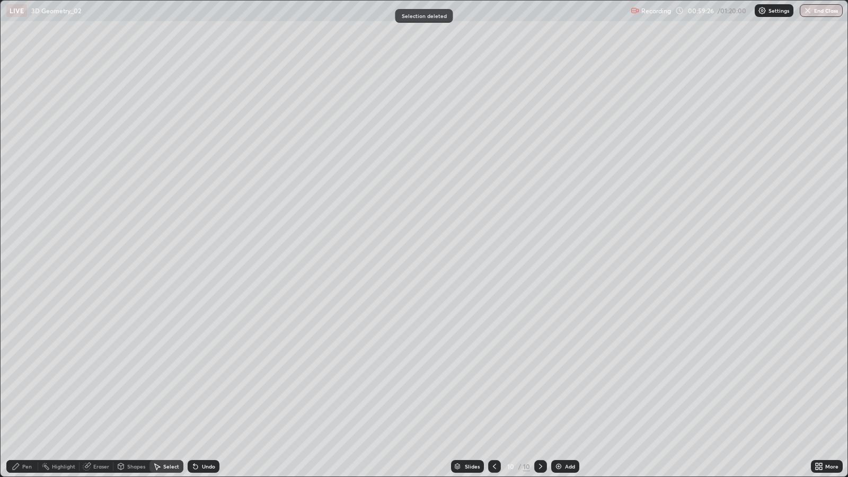
click at [26, 387] on div "Pen" at bounding box center [27, 466] width 10 height 5
click at [16, 212] on div at bounding box center [19, 214] width 6 height 6
click at [20, 182] on div at bounding box center [19, 180] width 6 height 6
click at [20, 248] on div at bounding box center [19, 248] width 6 height 6
click at [19, 181] on div at bounding box center [19, 180] width 6 height 6
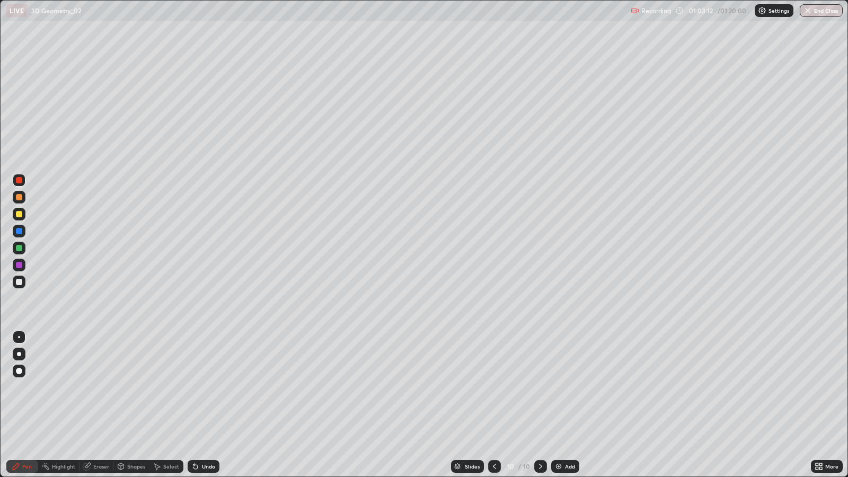
click at [177, 387] on div "Select" at bounding box center [166, 466] width 34 height 13
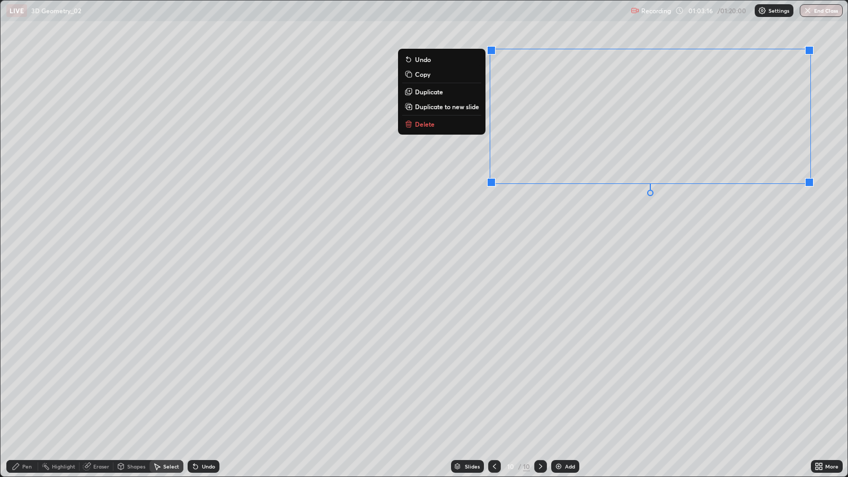
click at [458, 225] on div "0 ° Undo Copy Duplicate Duplicate to new slide Delete" at bounding box center [424, 239] width 847 height 476
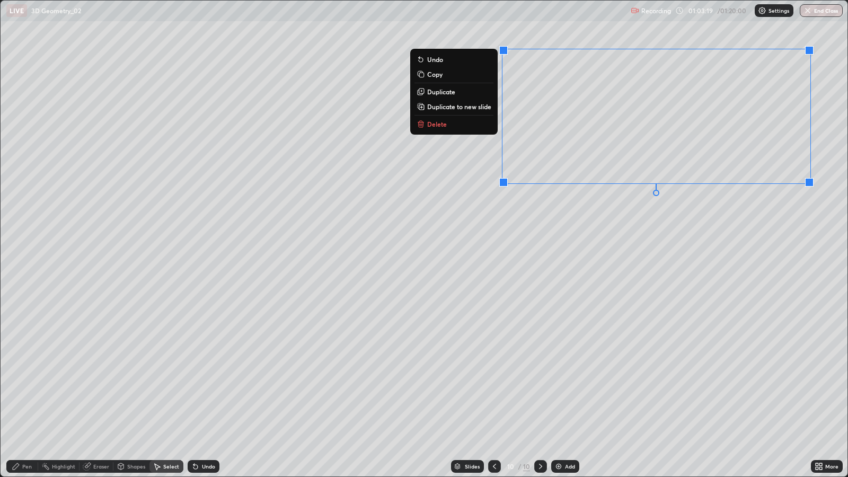
click at [538, 232] on div "0 ° Undo Copy Duplicate Duplicate to new slide Delete" at bounding box center [424, 239] width 847 height 476
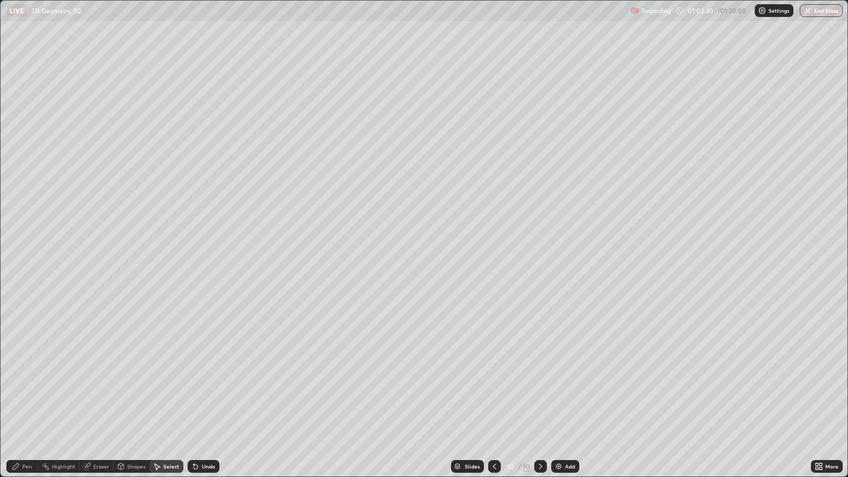
click at [98, 387] on div "Eraser" at bounding box center [101, 466] width 16 height 5
click at [30, 387] on div "Pen" at bounding box center [27, 466] width 10 height 5
click at [19, 215] on div at bounding box center [19, 214] width 6 height 6
click at [203, 387] on div "Undo" at bounding box center [204, 466] width 32 height 13
click at [202, 387] on div "Undo" at bounding box center [208, 466] width 13 height 5
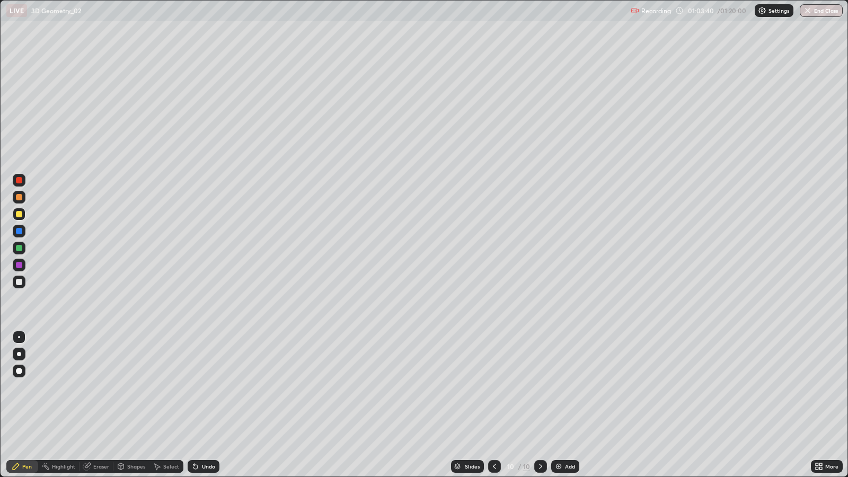
click at [205, 387] on div "Undo" at bounding box center [208, 466] width 13 height 5
click at [203, 387] on div "Undo" at bounding box center [208, 466] width 13 height 5
click at [206, 387] on div "Undo" at bounding box center [208, 466] width 13 height 5
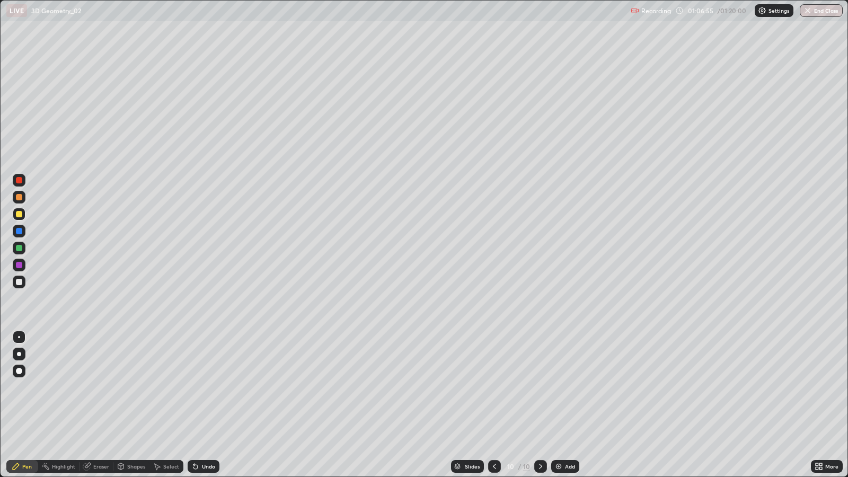
click at [164, 387] on div "Select" at bounding box center [171, 466] width 16 height 5
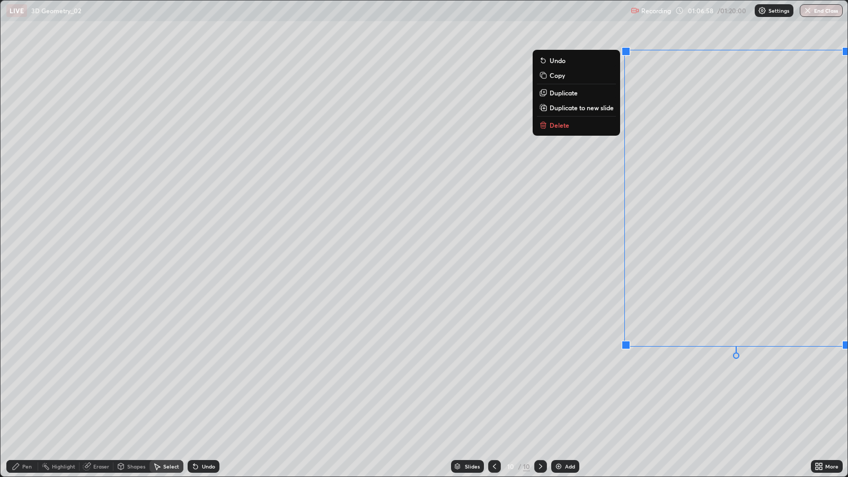
click at [574, 123] on button "Delete" at bounding box center [576, 125] width 79 height 13
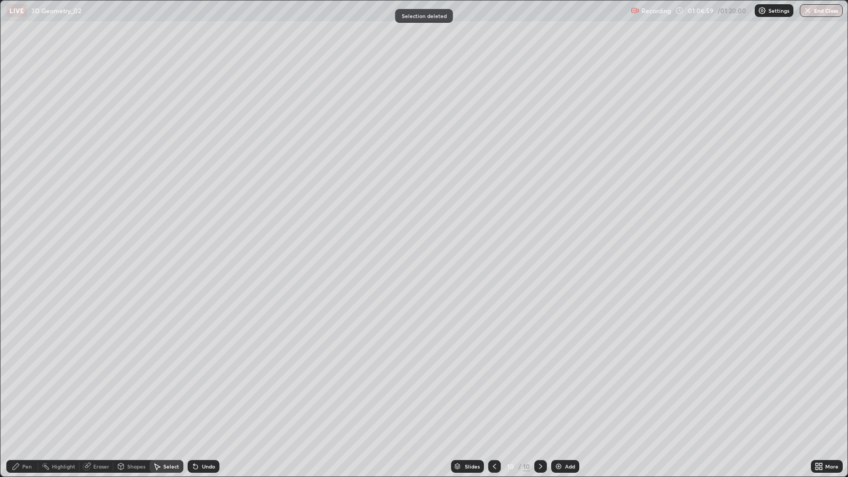
click at [27, 387] on div "Pen" at bounding box center [27, 466] width 10 height 5
click at [21, 280] on div at bounding box center [19, 282] width 6 height 6
click at [565, 387] on div "Add" at bounding box center [565, 466] width 28 height 13
click at [19, 198] on div at bounding box center [19, 197] width 6 height 6
click at [217, 387] on div "Undo" at bounding box center [204, 466] width 32 height 13
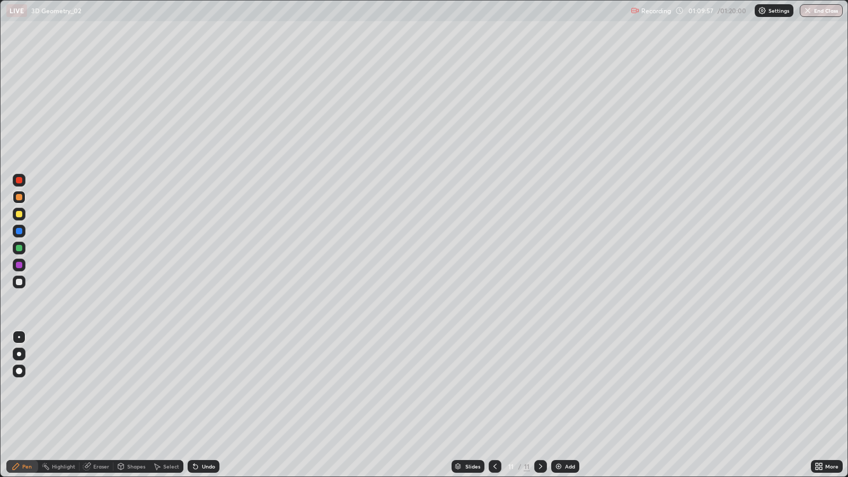
click at [205, 387] on div "Undo" at bounding box center [208, 466] width 13 height 5
click at [208, 387] on div "Undo" at bounding box center [204, 466] width 32 height 13
click at [214, 387] on div "Undo" at bounding box center [204, 466] width 32 height 13
click at [210, 387] on div "Undo" at bounding box center [204, 466] width 32 height 13
click at [19, 283] on div at bounding box center [19, 282] width 6 height 6
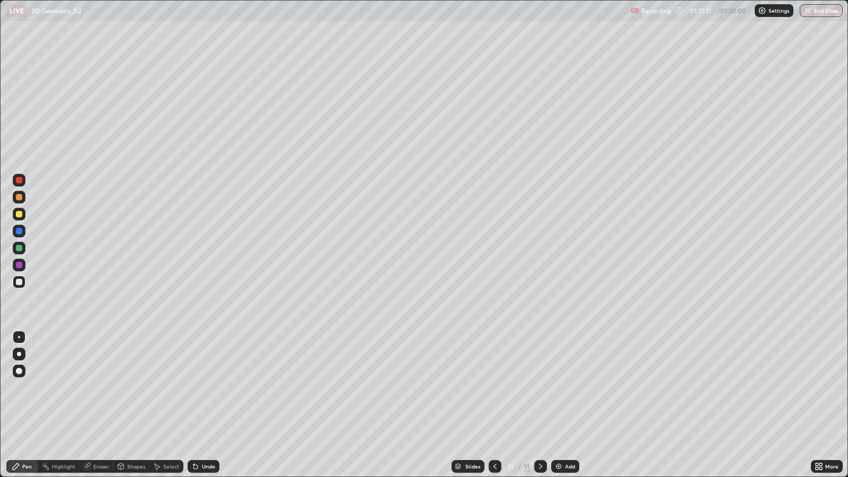
click at [211, 387] on div "Undo" at bounding box center [208, 466] width 13 height 5
click at [204, 387] on div "Undo" at bounding box center [208, 466] width 13 height 5
click at [202, 387] on div "Undo" at bounding box center [208, 466] width 13 height 5
click at [193, 387] on icon at bounding box center [193, 464] width 1 height 1
click at [822, 11] on button "End Class" at bounding box center [822, 10] width 42 height 13
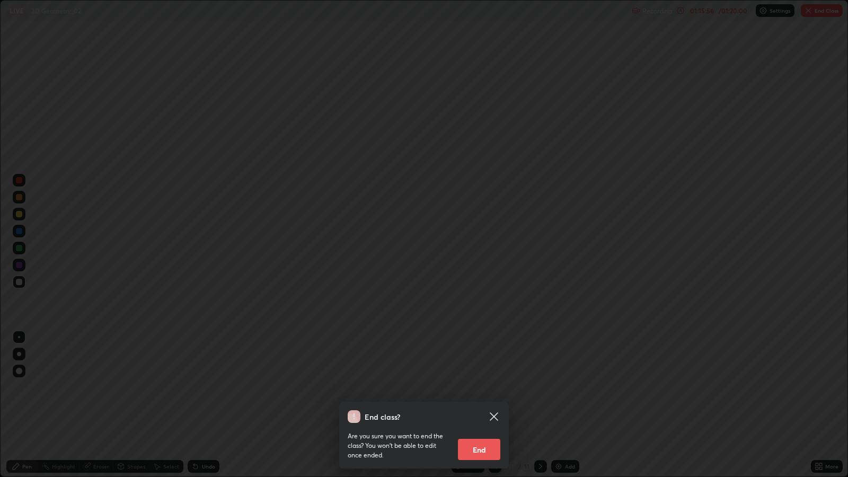
click at [485, 387] on button "End" at bounding box center [479, 449] width 42 height 21
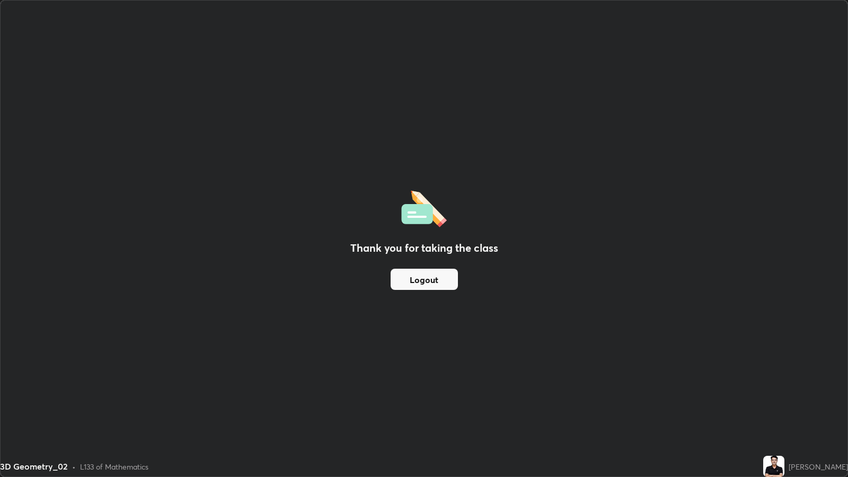
click at [433, 190] on img at bounding box center [424, 207] width 46 height 40
click at [415, 281] on button "Logout" at bounding box center [424, 279] width 67 height 21
click at [415, 276] on button "Logout" at bounding box center [424, 279] width 67 height 21
